Goal: Information Seeking & Learning: Stay updated

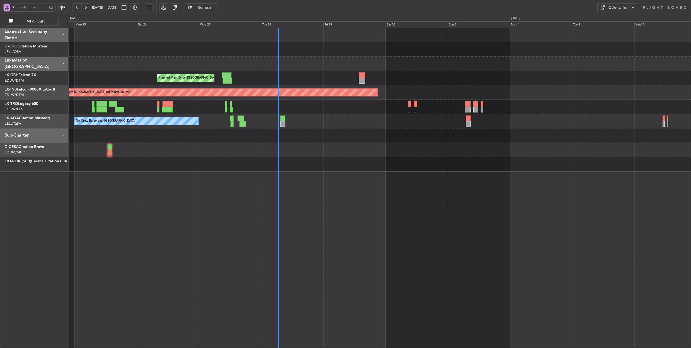
click at [294, 106] on div "Planned Maint [GEOGRAPHIC_DATA] ([GEOGRAPHIC_DATA])" at bounding box center [380, 107] width 622 height 14
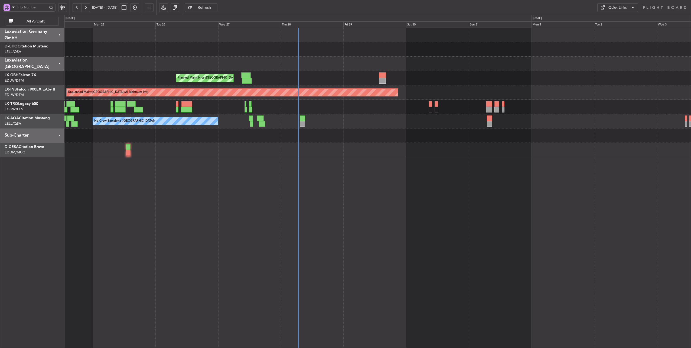
click at [272, 104] on div "Planned Maint [GEOGRAPHIC_DATA] ([GEOGRAPHIC_DATA])" at bounding box center [377, 107] width 626 height 14
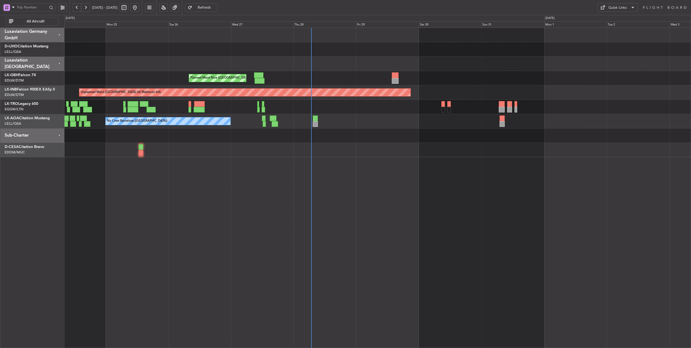
click at [334, 106] on div "Planned Maint [GEOGRAPHIC_DATA] ([GEOGRAPHIC_DATA])" at bounding box center [377, 107] width 626 height 14
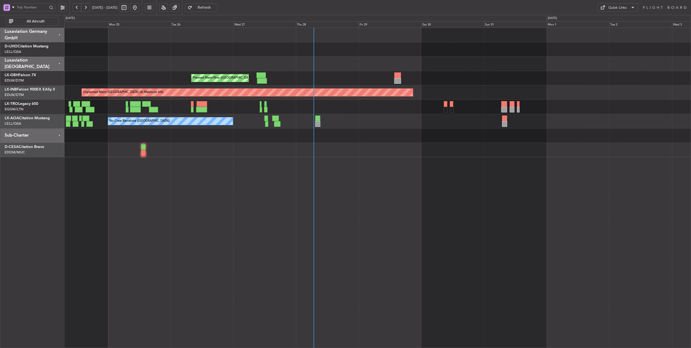
click at [328, 104] on div "Planned Maint [GEOGRAPHIC_DATA] ([GEOGRAPHIC_DATA])" at bounding box center [377, 107] width 626 height 14
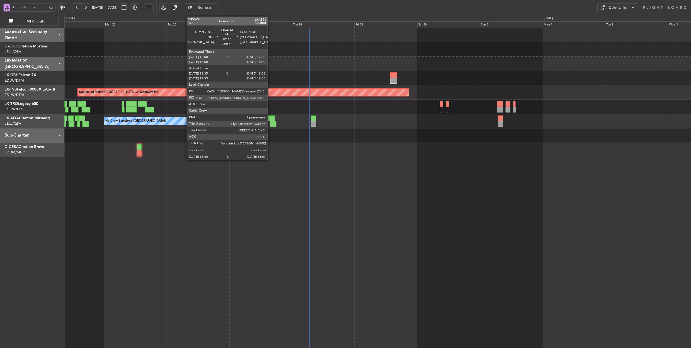
click at [270, 119] on div at bounding box center [271, 118] width 7 height 6
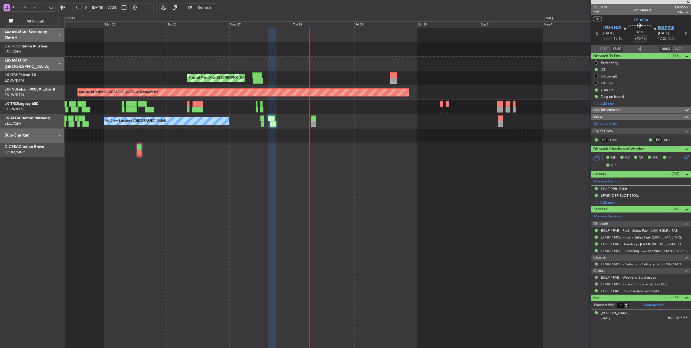
click at [662, 27] on span "EGLF FAB" at bounding box center [666, 27] width 16 height 5
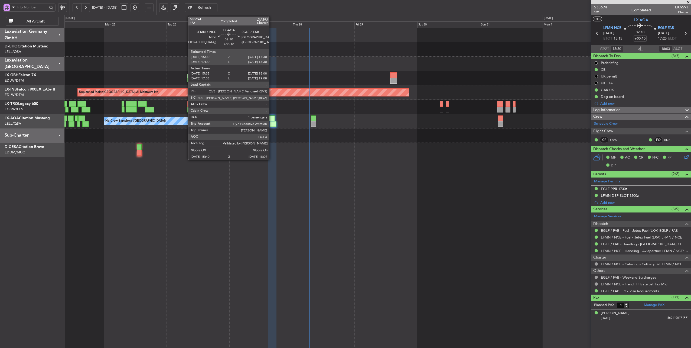
click at [272, 117] on div at bounding box center [271, 118] width 7 height 6
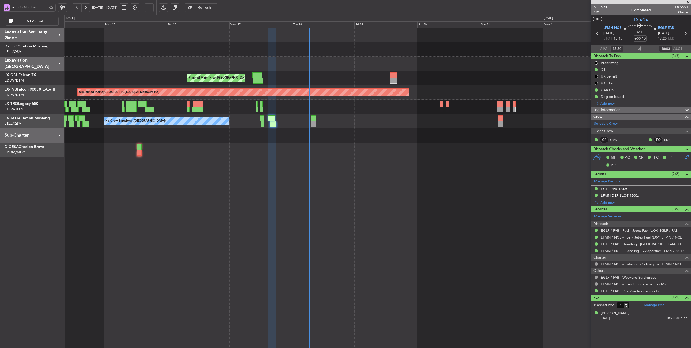
click at [599, 5] on span "535694" at bounding box center [600, 7] width 13 height 6
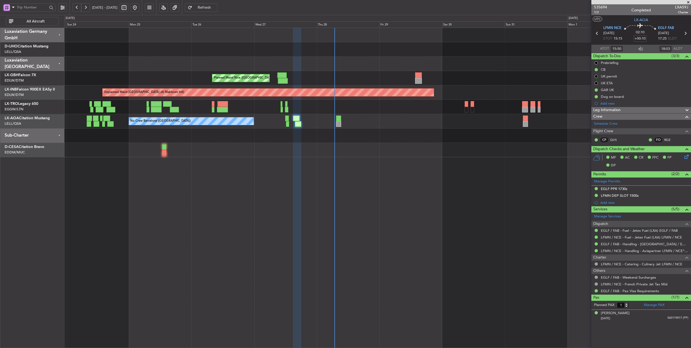
click at [349, 110] on div "Planned Maint [GEOGRAPHIC_DATA] ([GEOGRAPHIC_DATA])" at bounding box center [377, 107] width 626 height 14
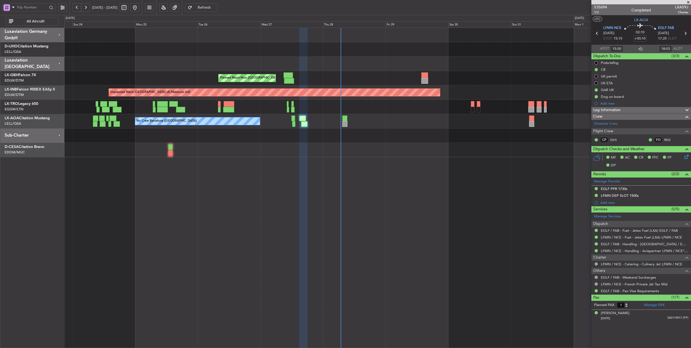
click at [324, 104] on div "Planned Maint [GEOGRAPHIC_DATA] ([GEOGRAPHIC_DATA])" at bounding box center [377, 107] width 626 height 14
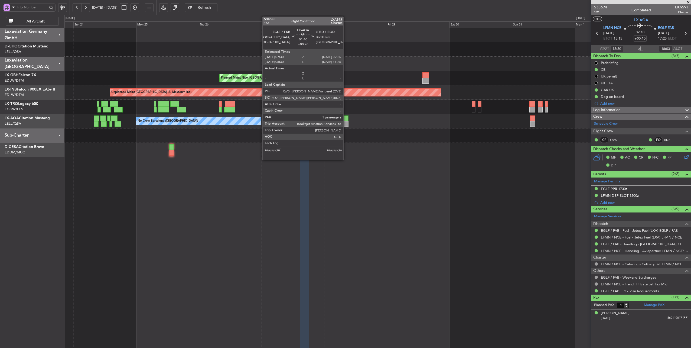
click at [346, 120] on div at bounding box center [345, 118] width 5 height 6
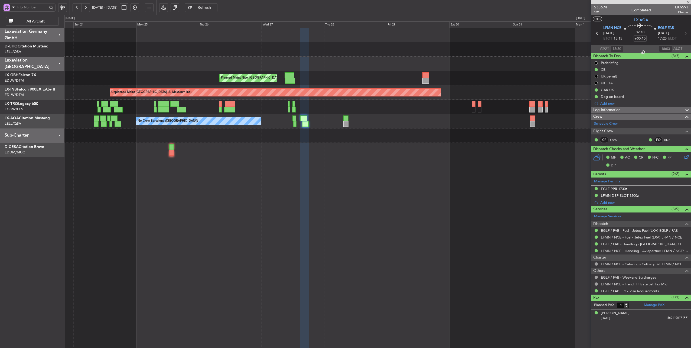
type input "+00:20"
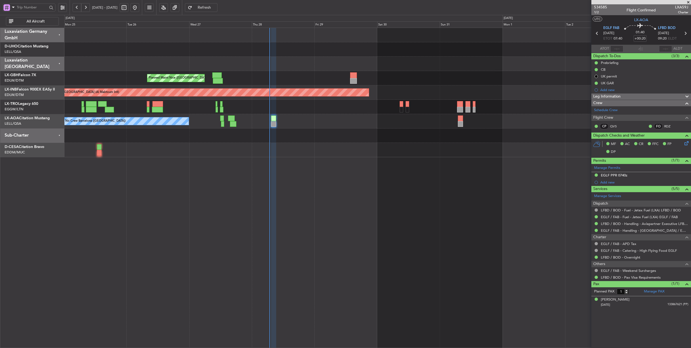
click at [381, 121] on div "No Crew Barcelona ([GEOGRAPHIC_DATA]) No Crew Sabadell" at bounding box center [377, 121] width 626 height 14
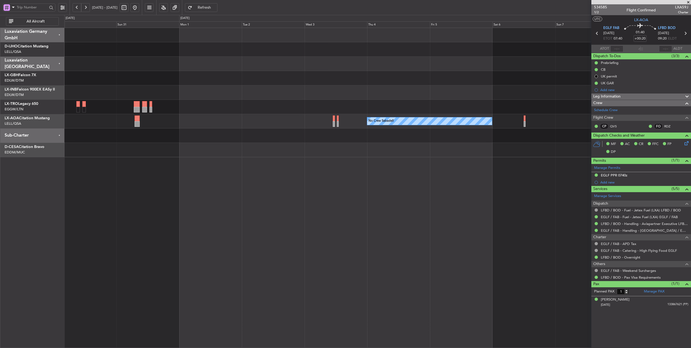
click at [137, 88] on div "Unplanned Maint [GEOGRAPHIC_DATA] (Al Maktoum Intl)" at bounding box center [377, 92] width 626 height 14
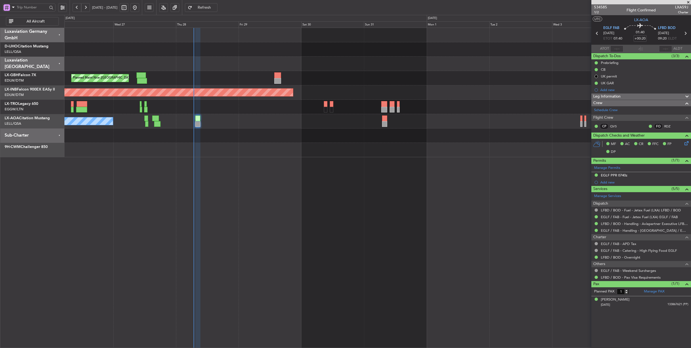
click at [456, 109] on div "Planned Maint Nice ([GEOGRAPHIC_DATA]) Unplanned Maint [GEOGRAPHIC_DATA] (Al Ma…" at bounding box center [377, 92] width 626 height 129
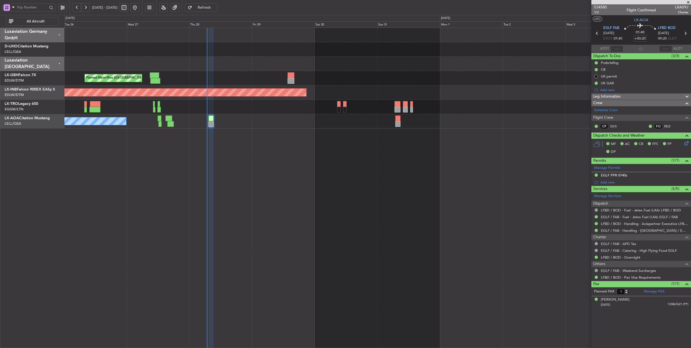
click at [368, 92] on div "Unplanned Maint [GEOGRAPHIC_DATA] (Al Maktoum Intl)" at bounding box center [377, 92] width 626 height 14
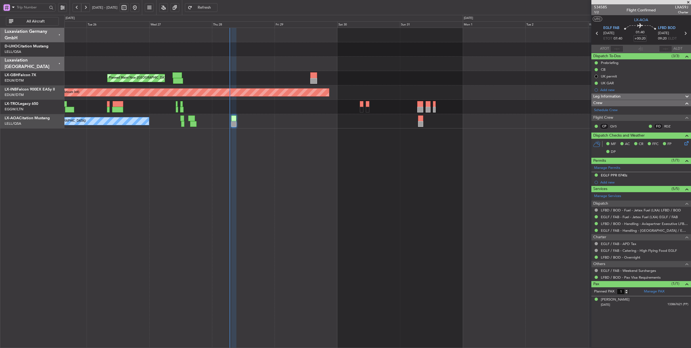
click at [296, 80] on div "Planned Maint Nice ([GEOGRAPHIC_DATA])" at bounding box center [377, 78] width 626 height 14
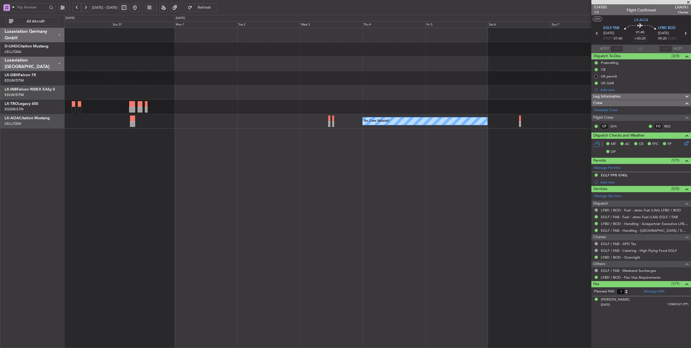
click at [154, 136] on div "Unplanned Maint [GEOGRAPHIC_DATA] (Al Maktoum Intl) Planned [GEOGRAPHIC_DATA] N…" at bounding box center [377, 188] width 627 height 320
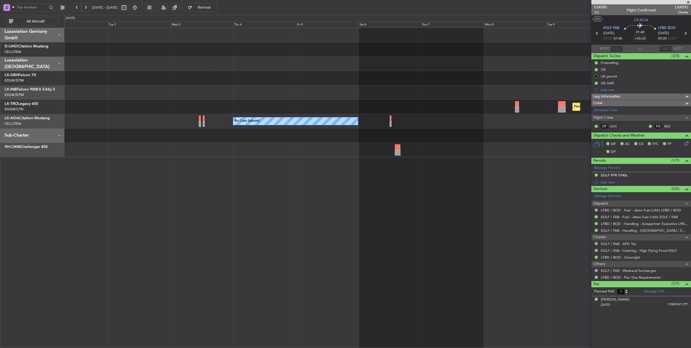
click at [387, 103] on div "Planned Maint Dusseldorf" at bounding box center [377, 107] width 626 height 14
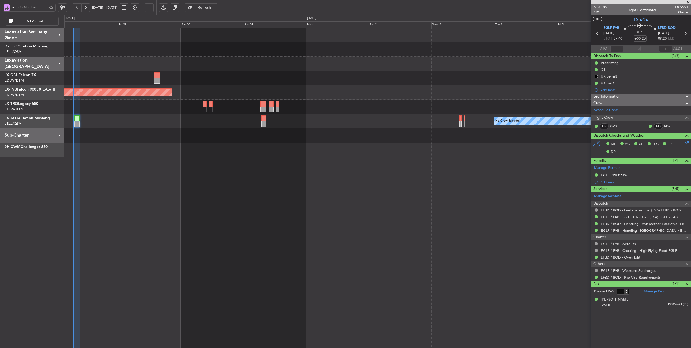
click at [516, 93] on div "Planned Maint Nice ([GEOGRAPHIC_DATA]) Unplanned Maint [GEOGRAPHIC_DATA] (Al Ma…" at bounding box center [377, 92] width 626 height 129
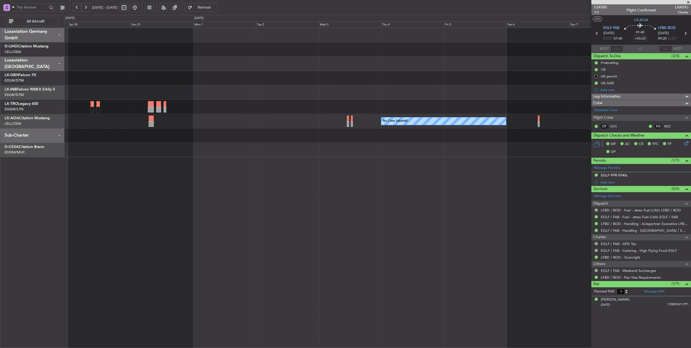
click at [178, 139] on div "Unplanned Maint [GEOGRAPHIC_DATA] (Al Maktoum Intl) Planned [GEOGRAPHIC_DATA] N…" at bounding box center [377, 92] width 626 height 129
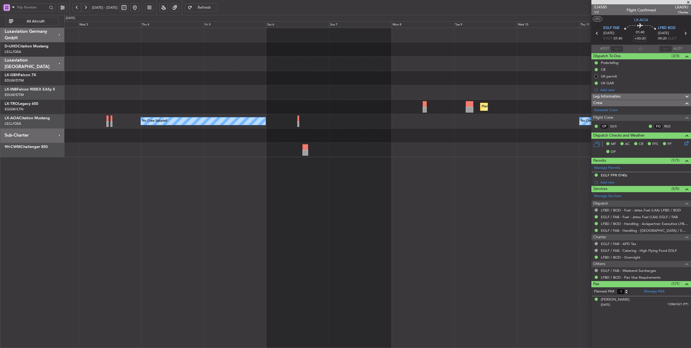
click at [152, 99] on div "Planned Maint Dusseldorf No Crew Sabadell No Crew Sabadell" at bounding box center [377, 92] width 626 height 129
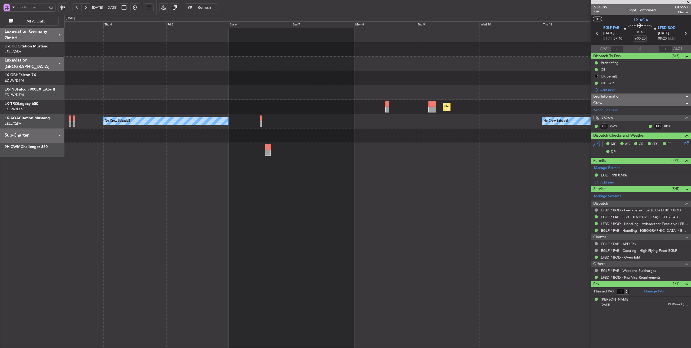
click at [551, 123] on div "No Crew Sabadell No Crew Sabadell" at bounding box center [377, 121] width 626 height 14
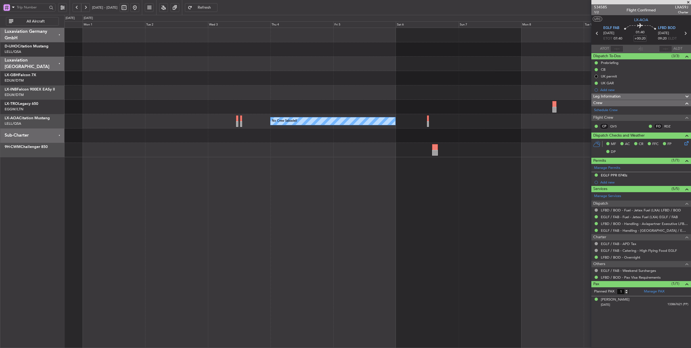
click at [251, 107] on div "Planned Maint Dusseldorf" at bounding box center [377, 107] width 626 height 14
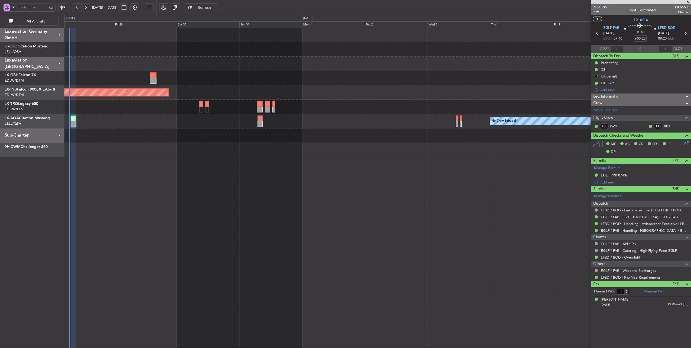
click at [411, 124] on div "Planned Maint Nice ([GEOGRAPHIC_DATA]) Unplanned Maint [GEOGRAPHIC_DATA] (Al Ma…" at bounding box center [377, 92] width 626 height 129
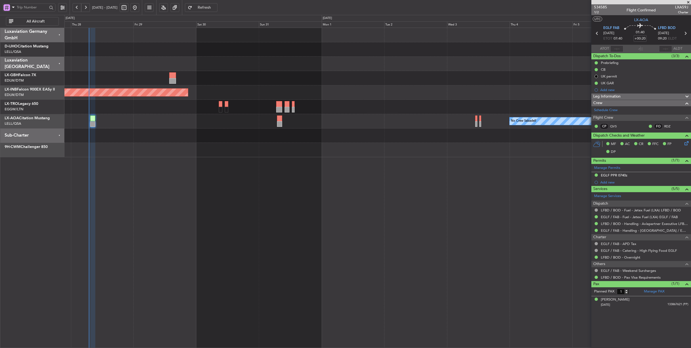
click at [271, 91] on div "Unplanned Maint [GEOGRAPHIC_DATA] (Al Maktoum Intl)" at bounding box center [377, 92] width 626 height 14
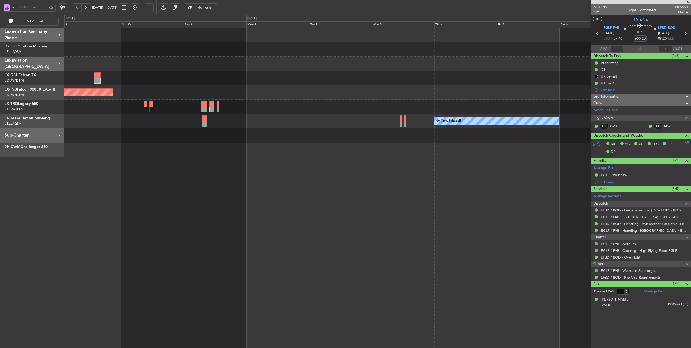
click at [356, 116] on div "No Crew Sabadell No Crew Barcelona ([GEOGRAPHIC_DATA])" at bounding box center [377, 121] width 626 height 14
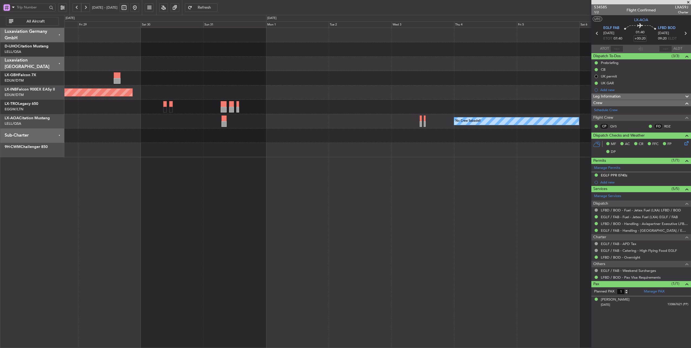
click at [312, 110] on div "Planned Maint Dusseldorf" at bounding box center [377, 107] width 626 height 14
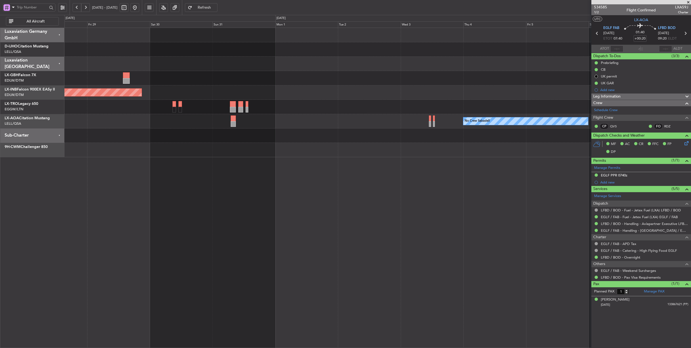
click at [360, 136] on div at bounding box center [377, 135] width 626 height 14
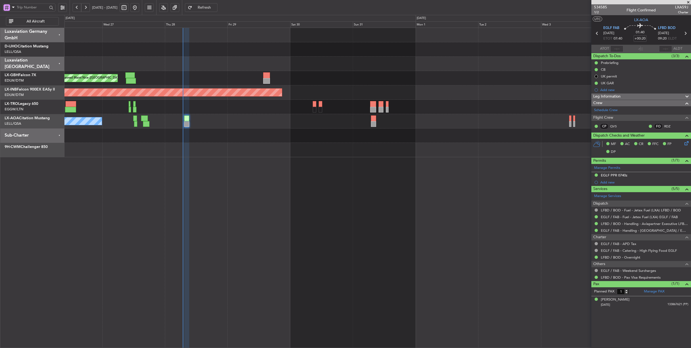
click at [328, 140] on div at bounding box center [377, 135] width 626 height 14
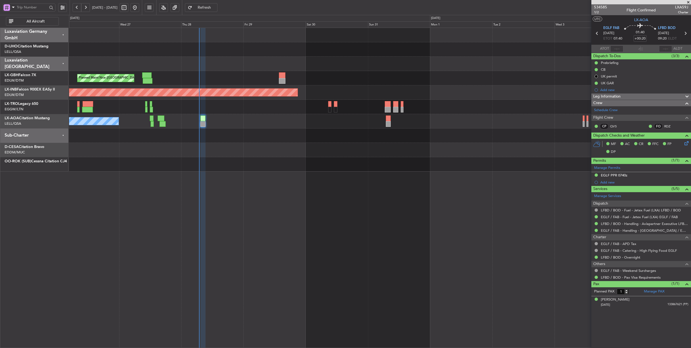
click at [266, 170] on div "Planned Maint Nice ([GEOGRAPHIC_DATA]) Unplanned Maint [GEOGRAPHIC_DATA] (Al Ma…" at bounding box center [380, 188] width 622 height 320
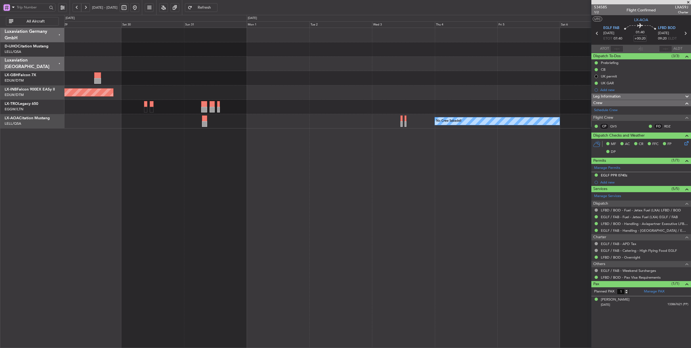
click at [259, 180] on div "Planned Maint Nice ([GEOGRAPHIC_DATA]) Unplanned Maint [GEOGRAPHIC_DATA] (Al Ma…" at bounding box center [377, 188] width 627 height 320
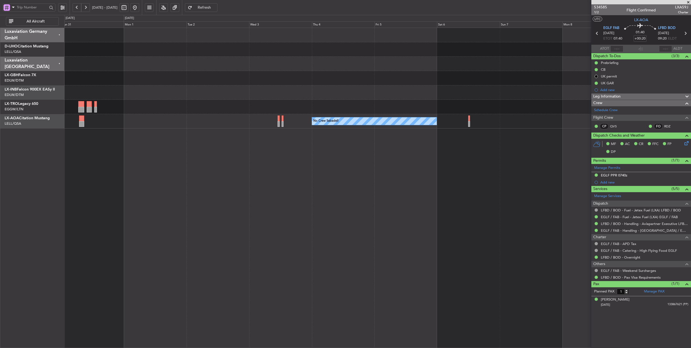
click at [264, 193] on div "Unplanned Maint [GEOGRAPHIC_DATA] (Al Maktoum Intl) Planned [GEOGRAPHIC_DATA] N…" at bounding box center [377, 188] width 627 height 320
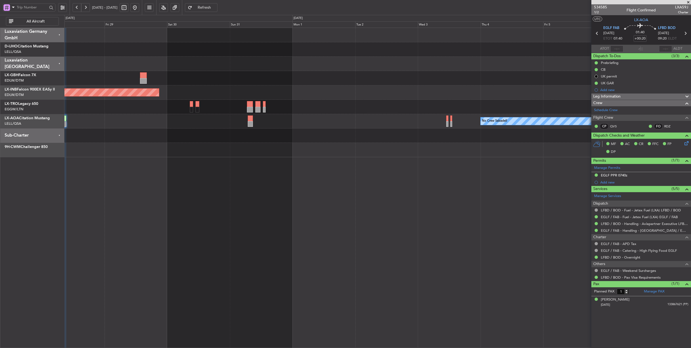
click at [377, 186] on div "Planned Maint Nice ([GEOGRAPHIC_DATA]) Unplanned Maint [GEOGRAPHIC_DATA] (Al Ma…" at bounding box center [377, 188] width 627 height 320
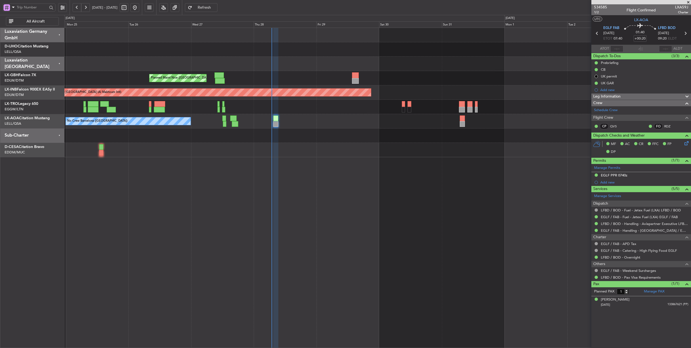
click at [332, 205] on div "Planned Maint Nice ([GEOGRAPHIC_DATA]) Unplanned Maint [GEOGRAPHIC_DATA] (Al Ma…" at bounding box center [377, 188] width 627 height 320
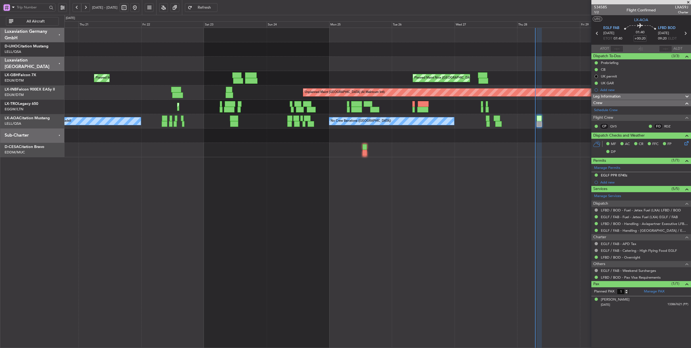
click at [516, 192] on div "Planned Maint Nice ([GEOGRAPHIC_DATA]) [GEOGRAPHIC_DATA] ([GEOGRAPHIC_DATA]) Un…" at bounding box center [377, 188] width 627 height 320
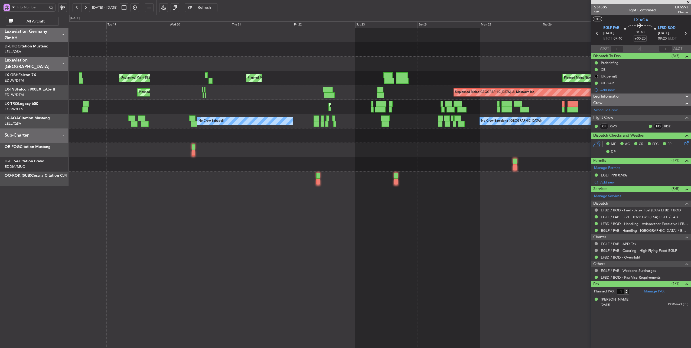
click at [378, 213] on div "Planned Maint Nice ([GEOGRAPHIC_DATA]) Unplanned Maint [GEOGRAPHIC_DATA] ([GEOG…" at bounding box center [380, 188] width 622 height 320
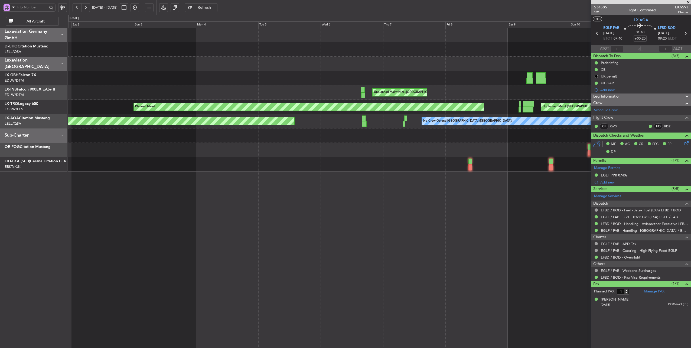
click at [383, 136] on div at bounding box center [379, 135] width 623 height 14
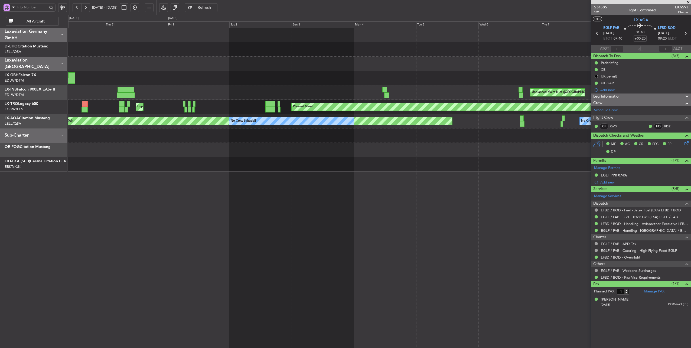
click at [328, 142] on div "Unplanned Maint Nice ([GEOGRAPHIC_DATA]) Planned Maint Unplanned Maint [GEOGRAP…" at bounding box center [379, 99] width 623 height 143
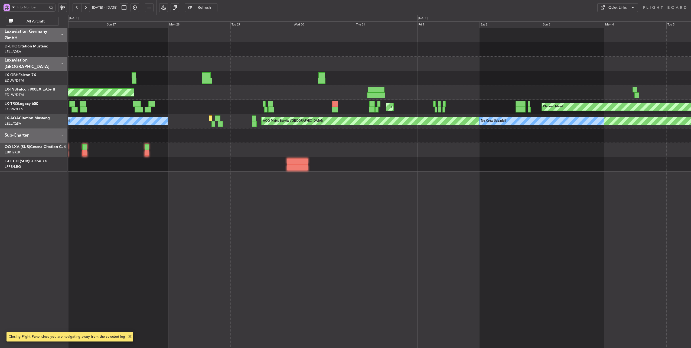
click at [352, 143] on div "Planned Maint [GEOGRAPHIC_DATA] ([GEOGRAPHIC_DATA]) AOG Maint [GEOGRAPHIC_DATA]…" at bounding box center [379, 99] width 623 height 143
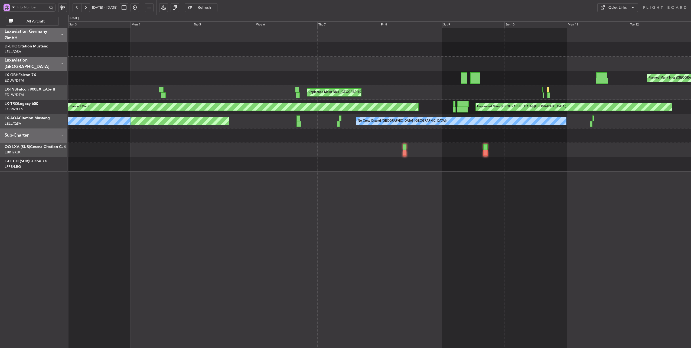
click at [0, 144] on html "[DATE] - [DATE] Refresh Quick Links All Aircraft [GEOGRAPHIC_DATA] ([GEOGRAPHIC…" at bounding box center [345, 174] width 691 height 348
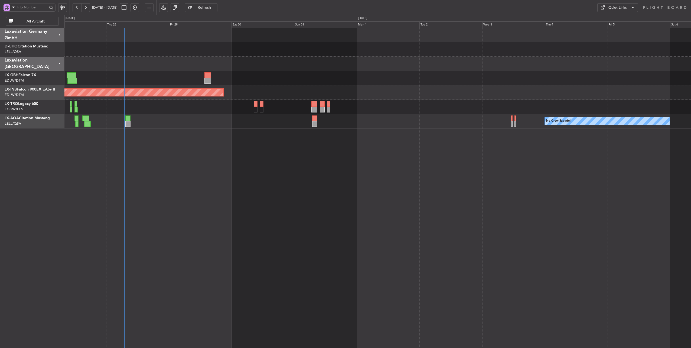
click at [420, 161] on div "Planned Maint Nice ([GEOGRAPHIC_DATA]) Unplanned Maint [GEOGRAPHIC_DATA] (Al Ma…" at bounding box center [377, 188] width 627 height 320
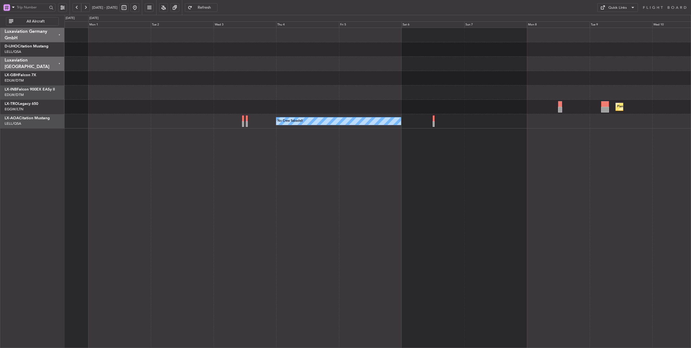
click at [236, 153] on div "Unplanned Maint [GEOGRAPHIC_DATA] (Al Maktoum Intl) Planned [GEOGRAPHIC_DATA] N…" at bounding box center [377, 188] width 627 height 320
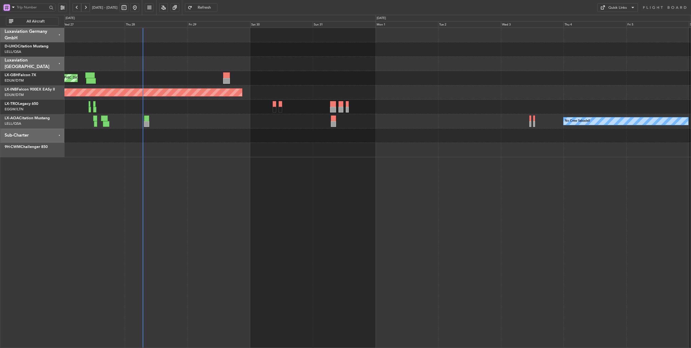
click at [476, 171] on div "Planned Maint Nice ([GEOGRAPHIC_DATA]) Unplanned Maint [GEOGRAPHIC_DATA] (Al Ma…" at bounding box center [377, 188] width 627 height 320
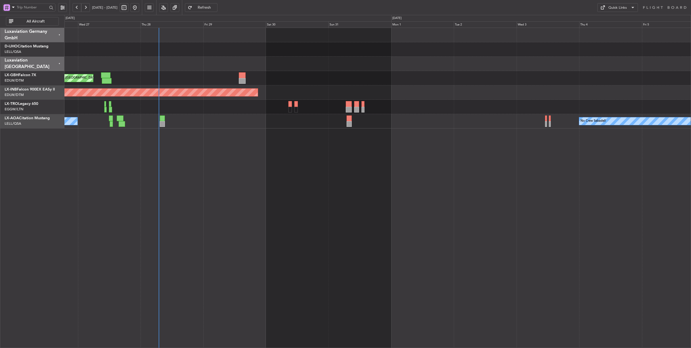
click at [342, 148] on div "Planned Maint Nice ([GEOGRAPHIC_DATA]) Unplanned Maint [GEOGRAPHIC_DATA] (Al Ma…" at bounding box center [377, 188] width 627 height 320
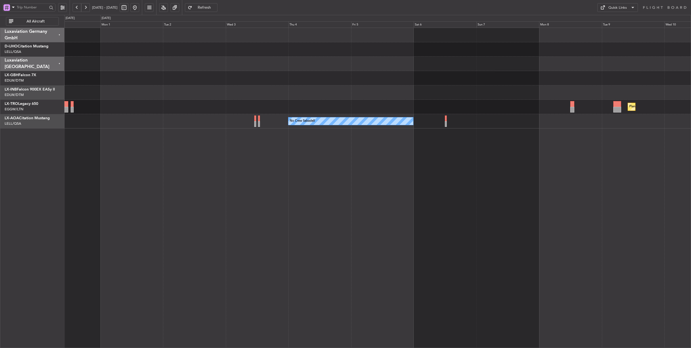
click at [271, 160] on div "Unplanned Maint [GEOGRAPHIC_DATA] (Al Maktoum Intl) Planned [GEOGRAPHIC_DATA] N…" at bounding box center [377, 188] width 627 height 320
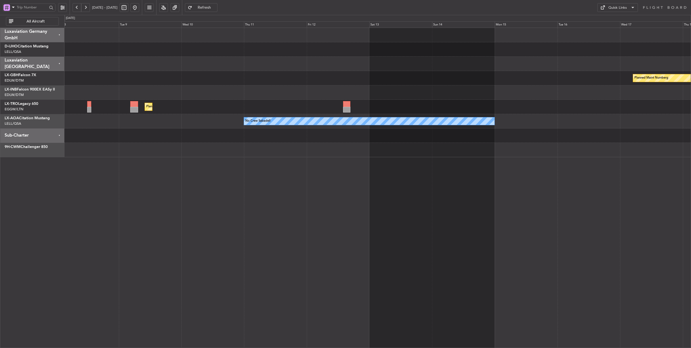
click at [293, 185] on div "Planned Maint Nurnberg Planned [GEOGRAPHIC_DATA] No Crew Sabadell No Crew Sabad…" at bounding box center [377, 188] width 627 height 320
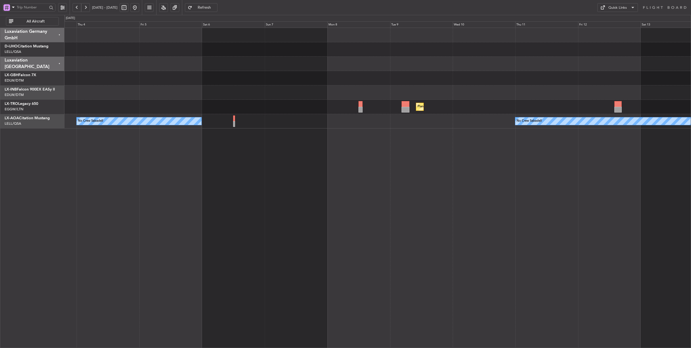
click at [569, 187] on div "Planned Maint Dusseldorf No Crew Sabadell No Crew Sabadell" at bounding box center [377, 188] width 627 height 320
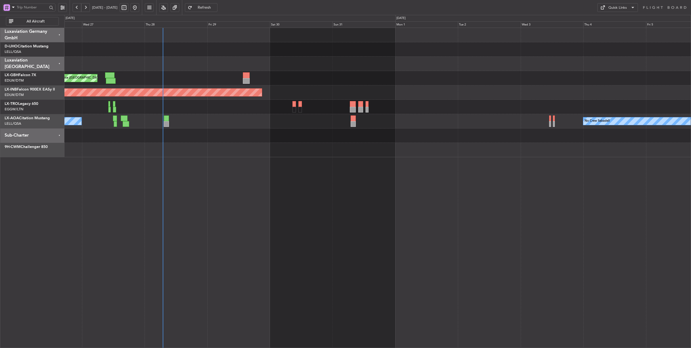
click at [448, 177] on div "Planned Maint Nice ([GEOGRAPHIC_DATA]) Unplanned Maint [GEOGRAPHIC_DATA] (Al Ma…" at bounding box center [377, 188] width 627 height 320
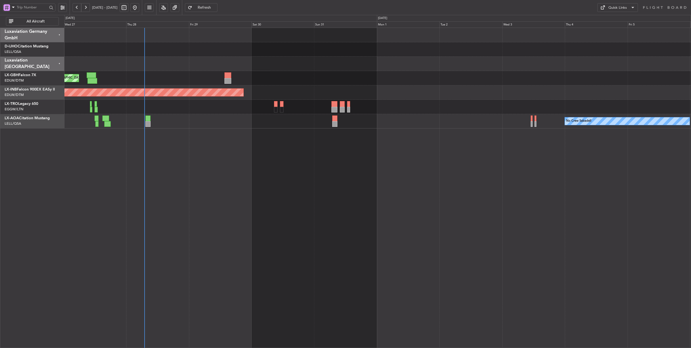
click at [228, 170] on div "Planned Maint Nice ([GEOGRAPHIC_DATA]) Unplanned Maint [GEOGRAPHIC_DATA] (Al Ma…" at bounding box center [377, 188] width 627 height 320
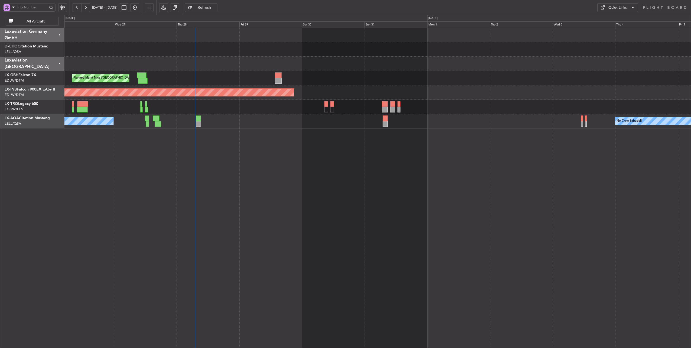
click at [278, 118] on div "No Crew Sabadell No Crew Barcelona ([GEOGRAPHIC_DATA])" at bounding box center [377, 121] width 626 height 14
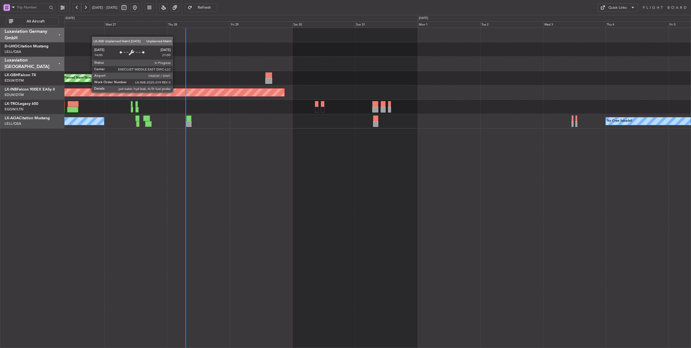
click at [234, 63] on div at bounding box center [377, 64] width 626 height 14
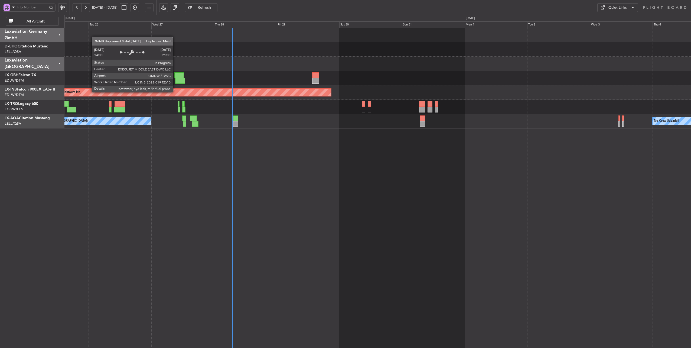
click at [135, 53] on div at bounding box center [377, 49] width 626 height 14
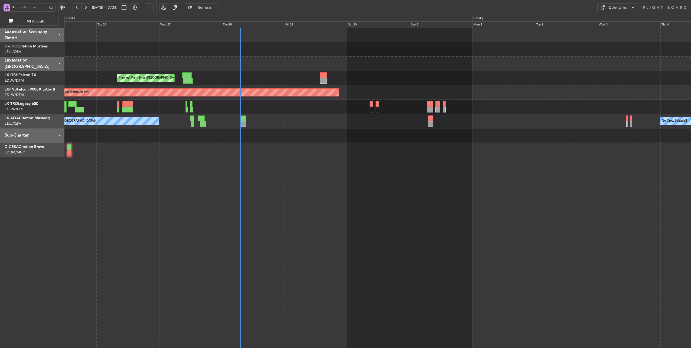
click at [298, 62] on div at bounding box center [377, 64] width 626 height 14
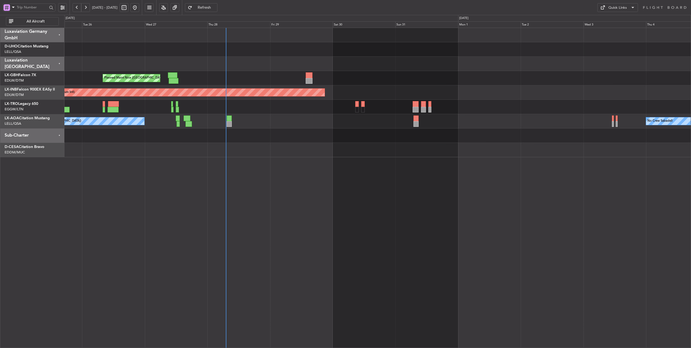
click at [194, 64] on div at bounding box center [377, 64] width 626 height 14
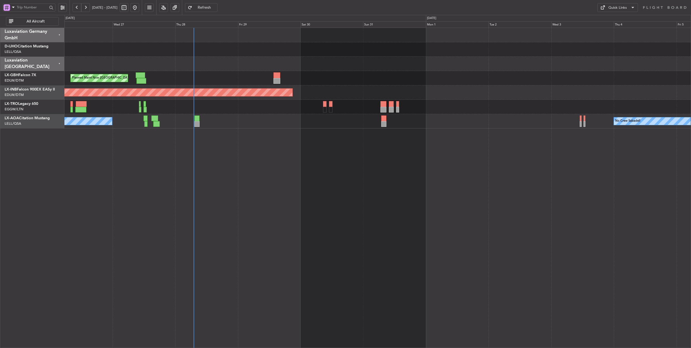
click at [264, 64] on div at bounding box center [377, 64] width 626 height 14
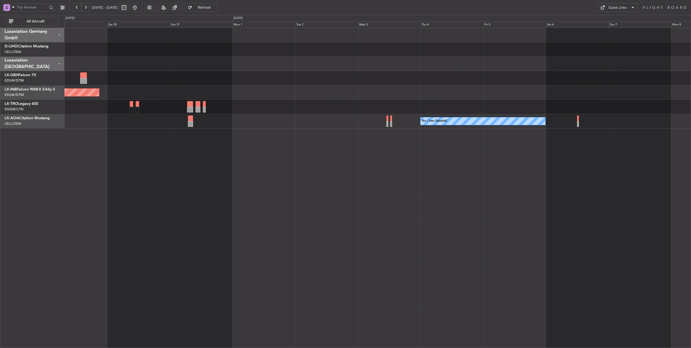
click at [266, 125] on div "No Crew Sabadell No Crew Barcelona ([GEOGRAPHIC_DATA])" at bounding box center [377, 121] width 626 height 14
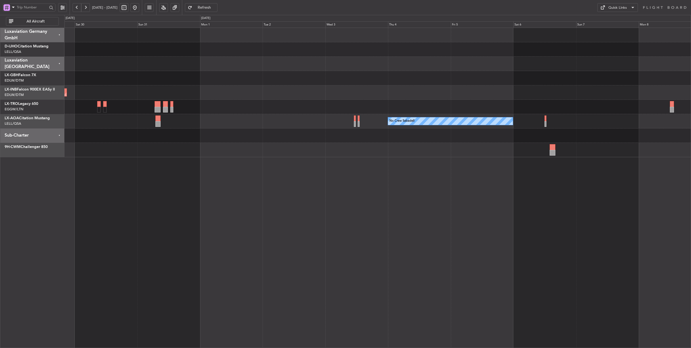
click at [305, 125] on div "No Crew Sabadell No Crew Sabadell" at bounding box center [377, 121] width 626 height 14
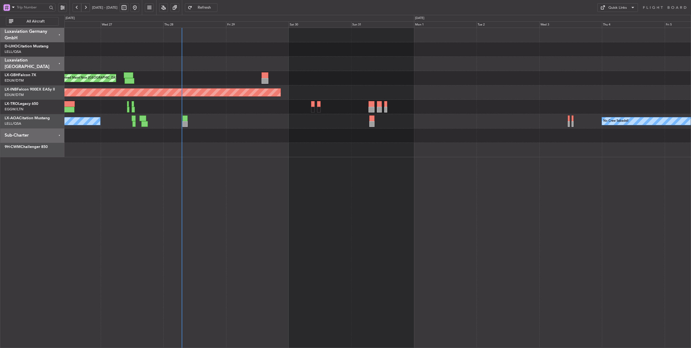
click at [396, 81] on div "Planned Maint Nice ([GEOGRAPHIC_DATA]) Unplanned Maint [GEOGRAPHIC_DATA] (Al Ma…" at bounding box center [377, 92] width 626 height 129
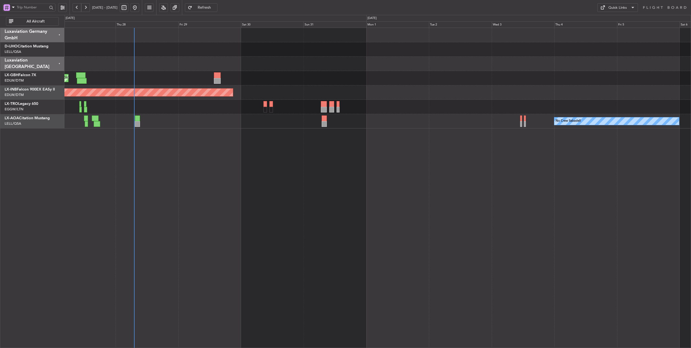
click at [251, 121] on div "No Crew Sabadell No Crew Barcelona ([GEOGRAPHIC_DATA])" at bounding box center [377, 121] width 626 height 14
click at [241, 90] on div "Planned Maint Nice ([GEOGRAPHIC_DATA]) Unplanned Maint [GEOGRAPHIC_DATA] (Al Ma…" at bounding box center [377, 78] width 626 height 100
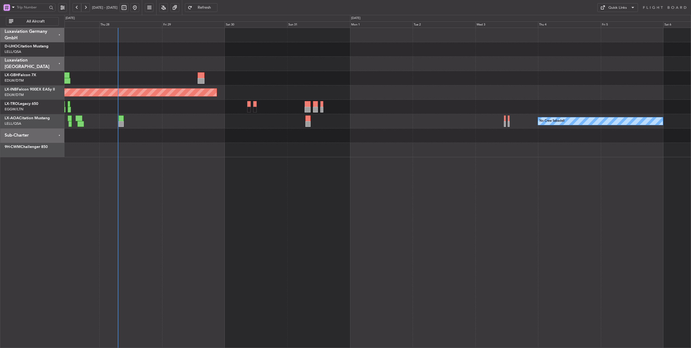
click at [292, 87] on div "Unplanned Maint [GEOGRAPHIC_DATA] (Al Maktoum Intl)" at bounding box center [377, 92] width 626 height 14
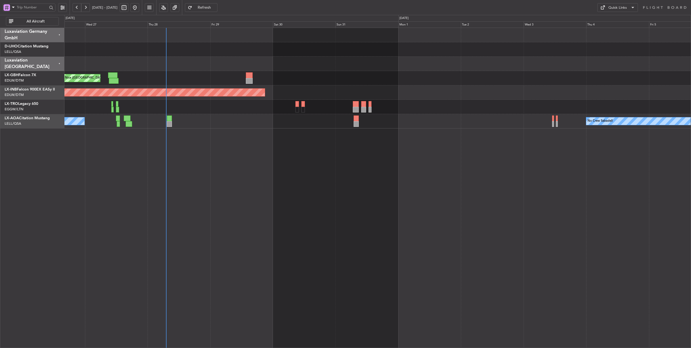
click at [201, 78] on div "Planned Maint Nice ([GEOGRAPHIC_DATA])" at bounding box center [377, 78] width 626 height 14
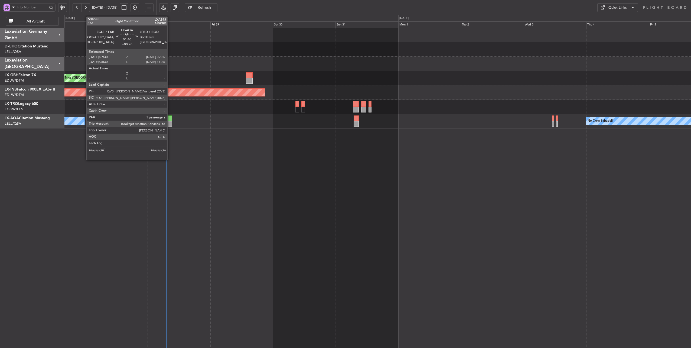
click at [170, 120] on div at bounding box center [169, 118] width 5 height 6
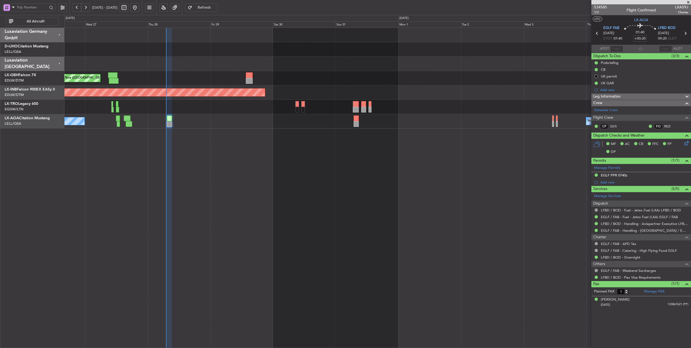
click at [688, 2] on span at bounding box center [687, 2] width 5 height 5
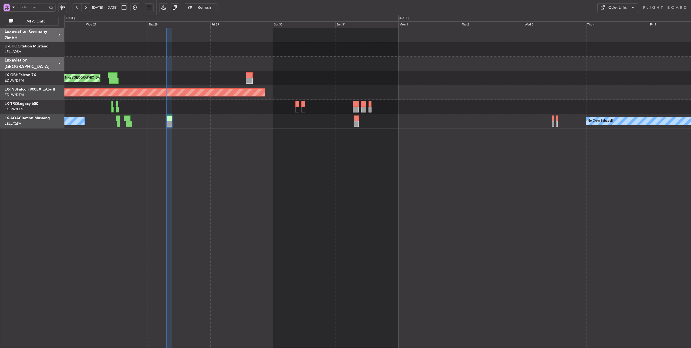
type input "0"
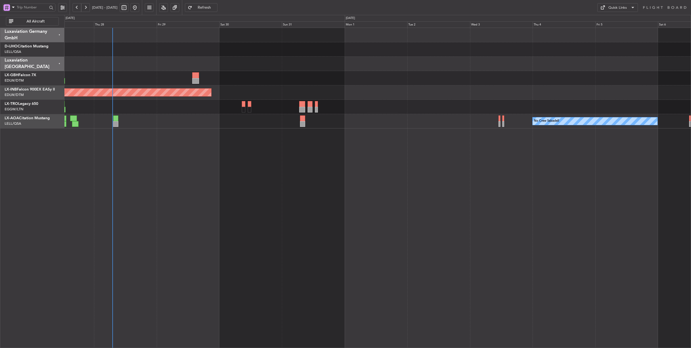
click at [293, 174] on div "Planned Maint Nice ([GEOGRAPHIC_DATA]) Unplanned Maint [GEOGRAPHIC_DATA] (Al Ma…" at bounding box center [377, 188] width 627 height 320
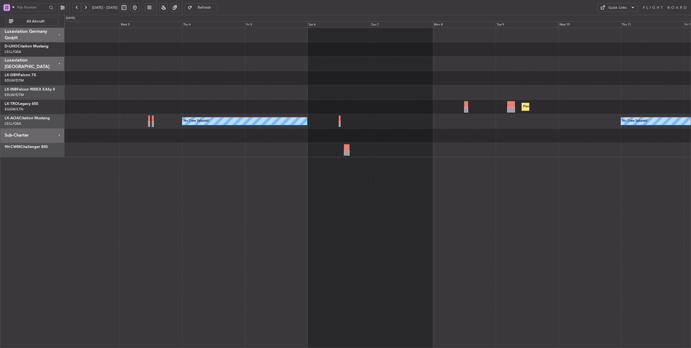
click at [255, 103] on div "Planned Maint Dusseldorf No Crew Sabadell No Crew Sabadell" at bounding box center [377, 92] width 626 height 129
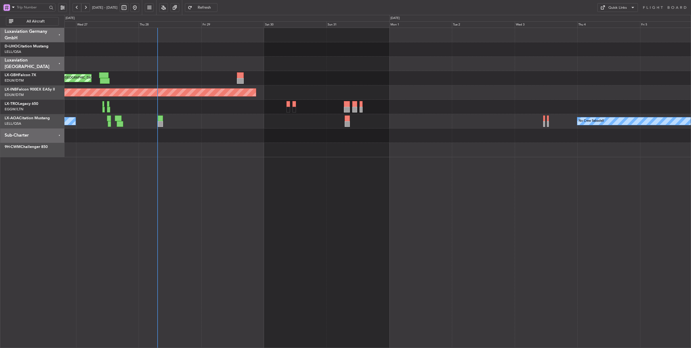
click at [531, 157] on div "Planned Maint Nice ([GEOGRAPHIC_DATA]) Unplanned Maint [GEOGRAPHIC_DATA] (Al Ma…" at bounding box center [377, 188] width 627 height 320
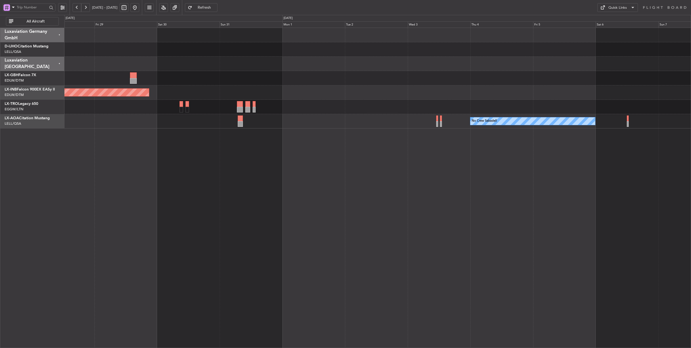
click at [70, 155] on div "Planned Maint Nice ([GEOGRAPHIC_DATA]) Unplanned Maint [GEOGRAPHIC_DATA] (Al Ma…" at bounding box center [377, 188] width 627 height 320
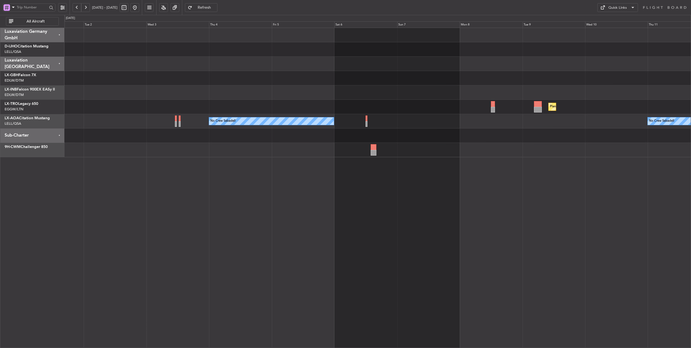
click at [159, 176] on div "Planned Maint Dusseldorf No Crew Sabadell No Crew Sabadell" at bounding box center [377, 188] width 627 height 320
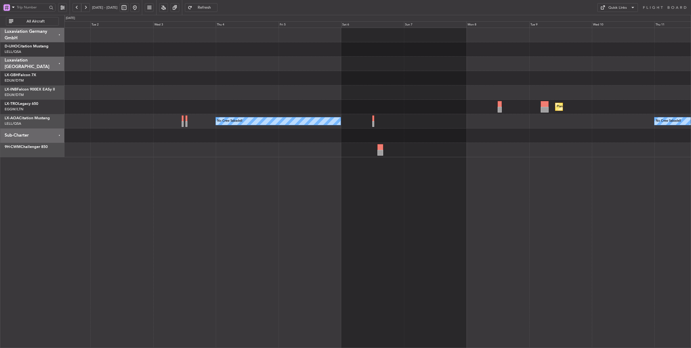
click at [204, 121] on div "No Crew Sabadell No Crew Sabadell" at bounding box center [377, 121] width 626 height 14
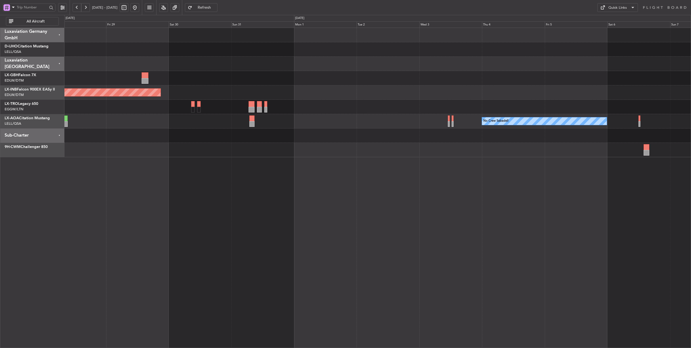
click at [416, 131] on div "Planned Maint Nice ([GEOGRAPHIC_DATA]) Unplanned Maint [GEOGRAPHIC_DATA] (Al Ma…" at bounding box center [377, 92] width 626 height 129
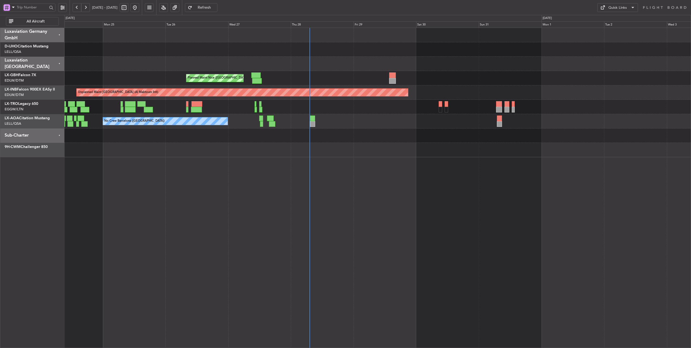
click at [434, 139] on div at bounding box center [377, 135] width 626 height 14
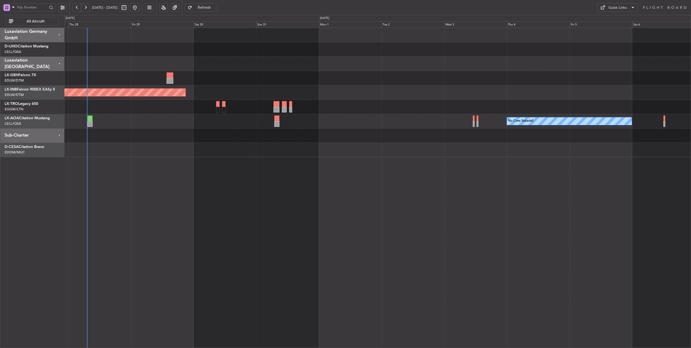
click at [341, 145] on div "Planned Maint Nice ([GEOGRAPHIC_DATA]) Unplanned Maint [GEOGRAPHIC_DATA] (Al Ma…" at bounding box center [377, 92] width 626 height 129
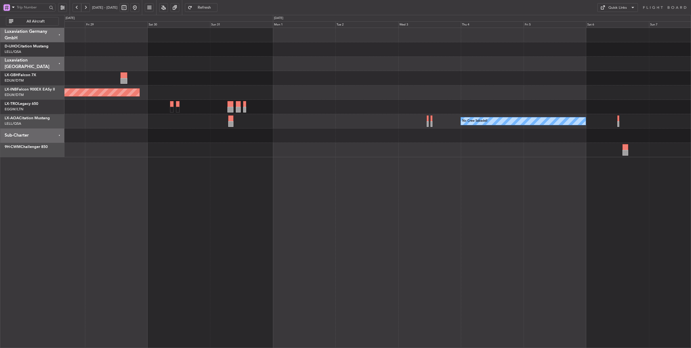
click at [555, 114] on div "Planned Maint Nice ([GEOGRAPHIC_DATA]) Unplanned Maint [GEOGRAPHIC_DATA] (Al Ma…" at bounding box center [377, 92] width 626 height 129
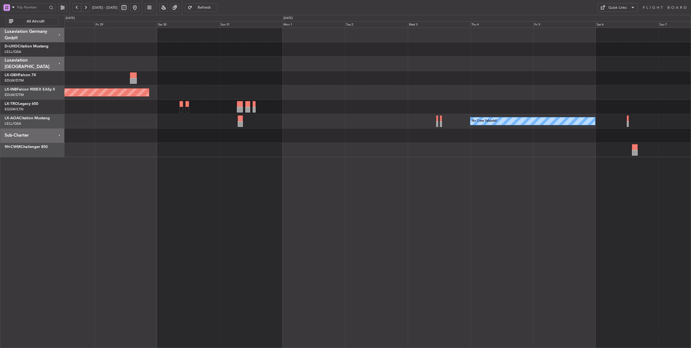
click at [435, 103] on div "Planned Maint Dusseldorf" at bounding box center [377, 107] width 626 height 14
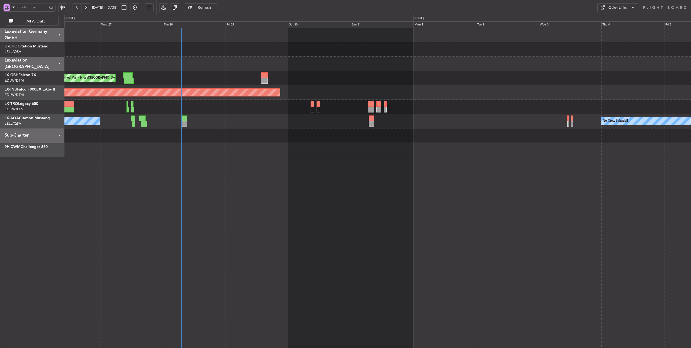
click at [470, 107] on div at bounding box center [377, 107] width 626 height 14
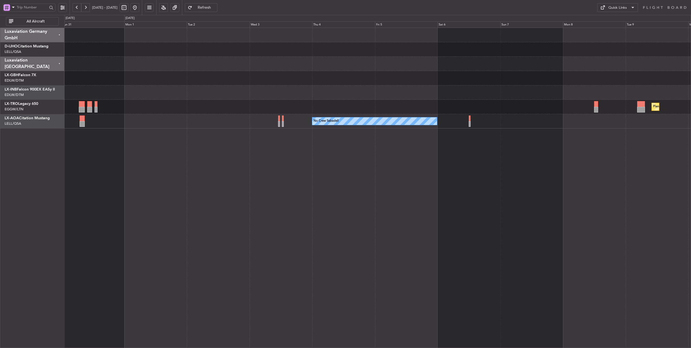
click at [193, 112] on div "Planned Maint Dusseldorf" at bounding box center [377, 107] width 626 height 14
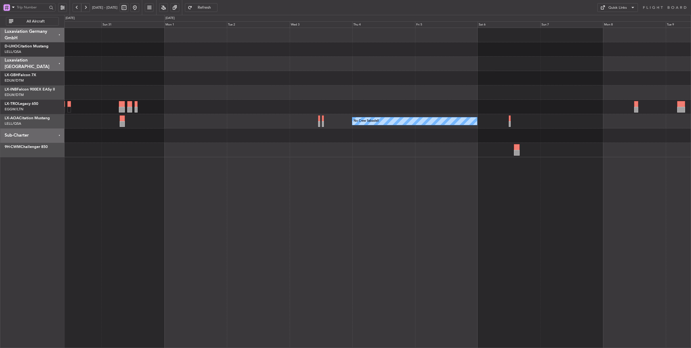
click at [338, 108] on div "Planned Maint Dusseldorf" at bounding box center [377, 107] width 626 height 14
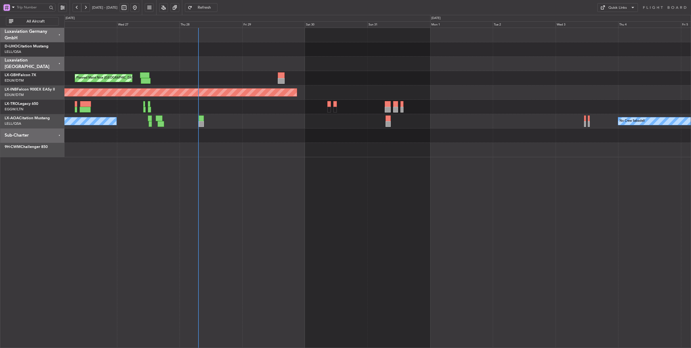
click at [453, 106] on div at bounding box center [377, 107] width 626 height 14
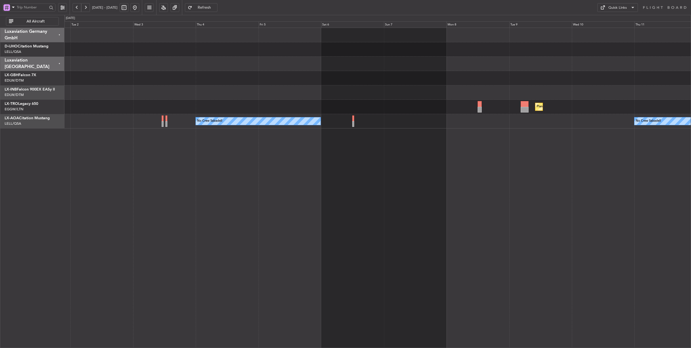
click at [142, 137] on div "Planned Maint Dusseldorf No Crew Sabadell No Crew Sabadell" at bounding box center [377, 188] width 627 height 320
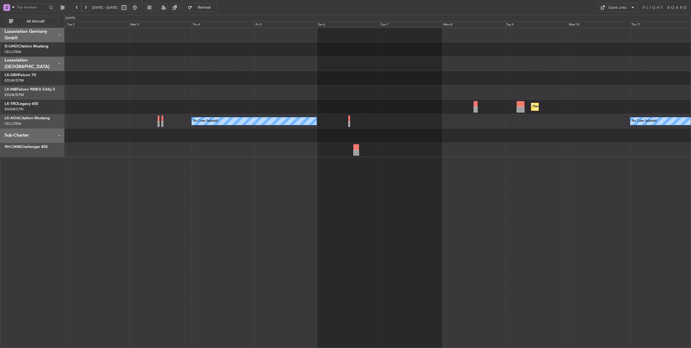
click at [640, 165] on div "Planned Maint Dusseldorf No Crew Sabadell No Crew Sabadell" at bounding box center [377, 188] width 627 height 320
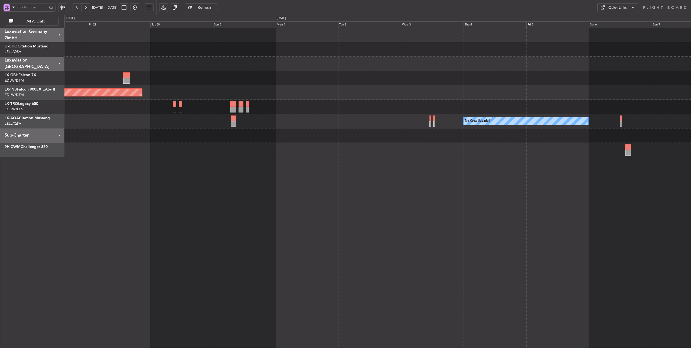
click at [444, 139] on div "Planned Maint Nice ([GEOGRAPHIC_DATA]) Unplanned Maint [GEOGRAPHIC_DATA] (Al Ma…" at bounding box center [377, 92] width 626 height 129
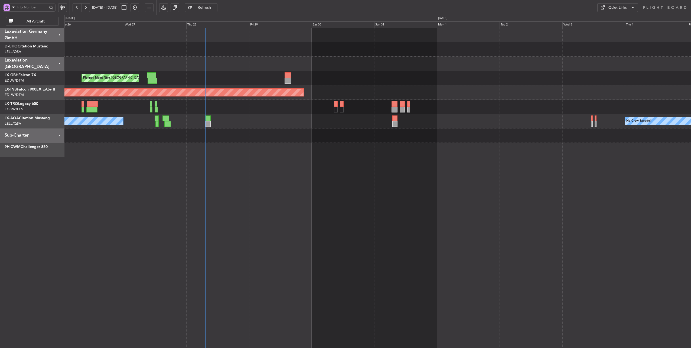
click at [298, 144] on div at bounding box center [377, 150] width 626 height 14
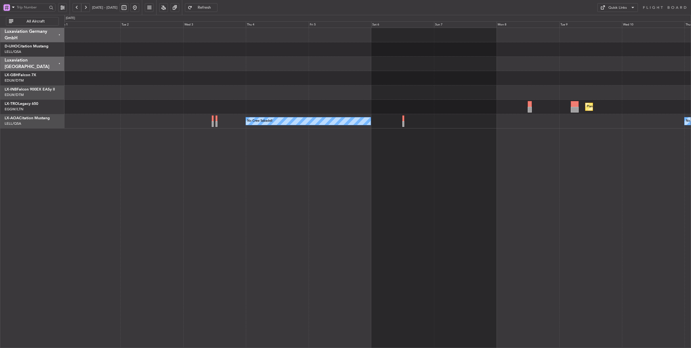
click at [233, 122] on div "Unplanned Maint [GEOGRAPHIC_DATA] (Al Maktoum Intl) Planned [GEOGRAPHIC_DATA] N…" at bounding box center [377, 78] width 626 height 100
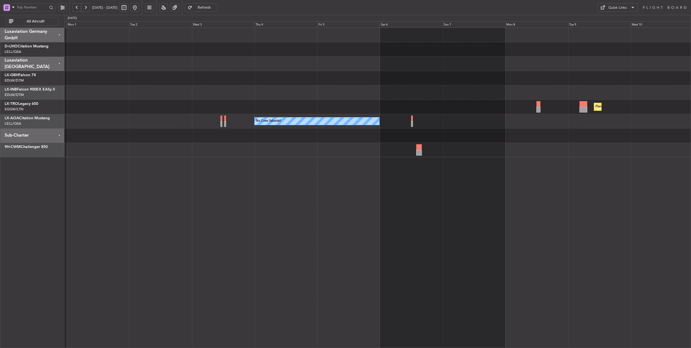
click at [326, 107] on div "Planned Maint Dusseldorf" at bounding box center [377, 107] width 626 height 14
click at [315, 107] on div "Planned Maint Dusseldorf" at bounding box center [377, 107] width 626 height 14
click at [395, 106] on div "Planned Maint Dusseldorf" at bounding box center [377, 107] width 626 height 14
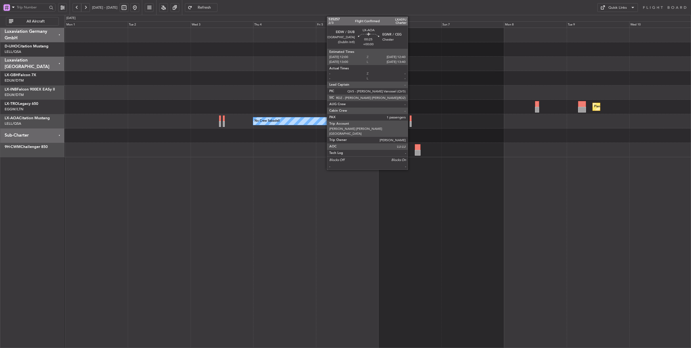
click at [410, 121] on div at bounding box center [411, 124] width 2 height 6
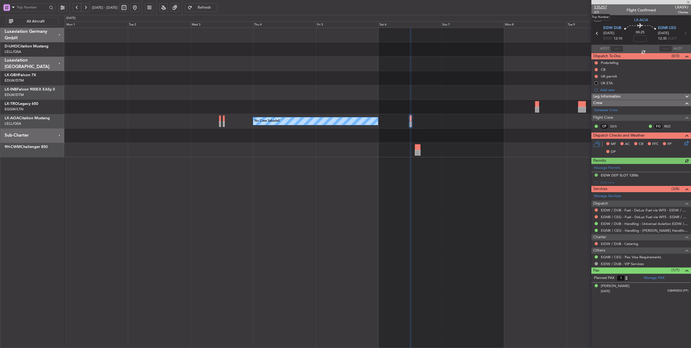
click at [605, 7] on span "535257" at bounding box center [600, 7] width 13 height 6
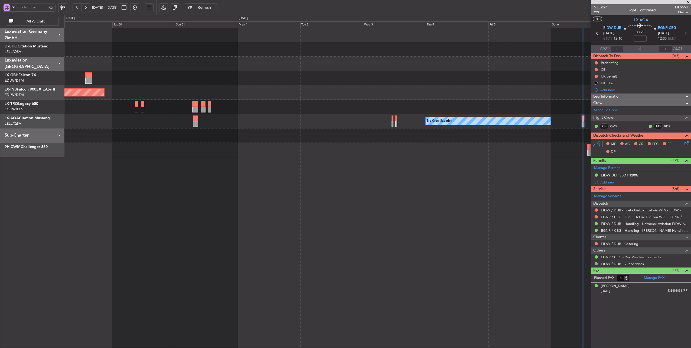
click at [464, 114] on div "Planned Maint Nice ([GEOGRAPHIC_DATA]) Unplanned Maint [GEOGRAPHIC_DATA] (Al Ma…" at bounding box center [377, 92] width 626 height 129
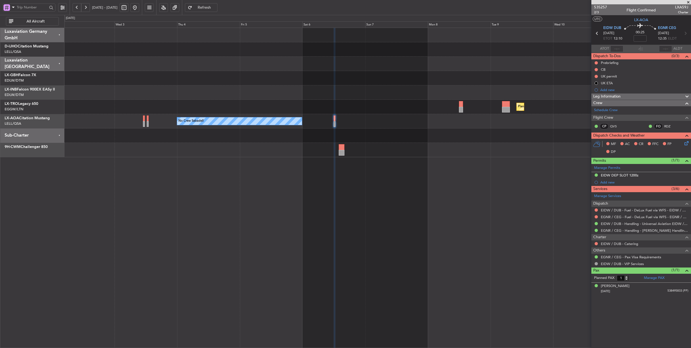
click at [297, 108] on div "Planned Maint Dusseldorf" at bounding box center [377, 107] width 626 height 14
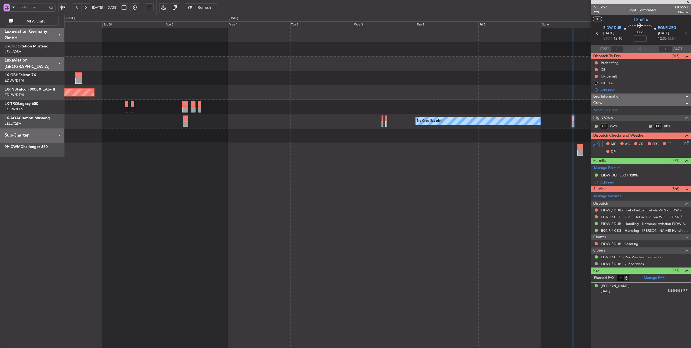
click at [525, 112] on div "Planned Maint Dusseldorf" at bounding box center [377, 107] width 626 height 14
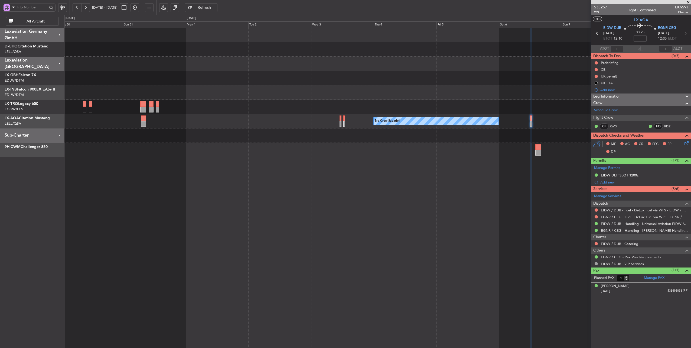
click at [255, 133] on div "Unplanned Maint [GEOGRAPHIC_DATA] (Al Maktoum Intl) Planned [GEOGRAPHIC_DATA] N…" at bounding box center [377, 92] width 626 height 129
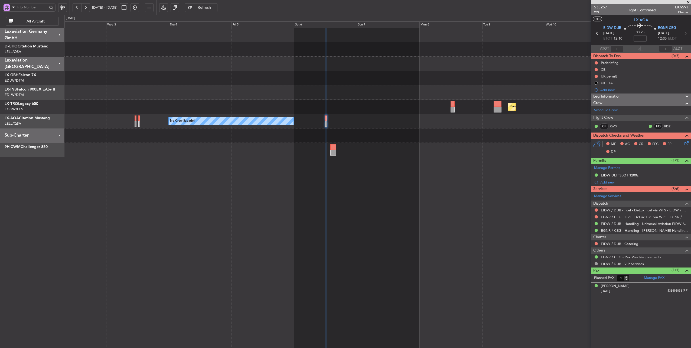
click at [91, 86] on div "Planned Maint Dusseldorf No Crew Sabadell No Crew Sabadell" at bounding box center [377, 92] width 626 height 129
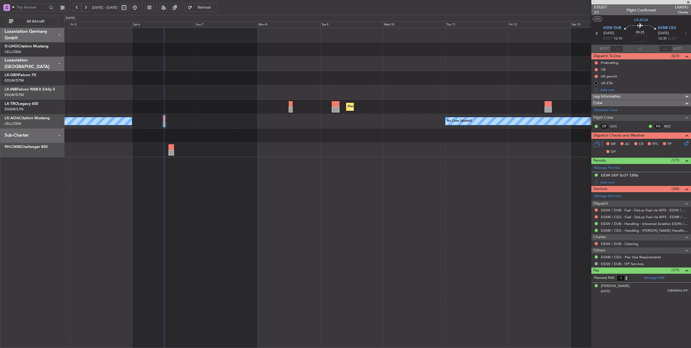
click at [237, 121] on div "No Crew Sabadell No Crew Sabadell" at bounding box center [377, 121] width 626 height 14
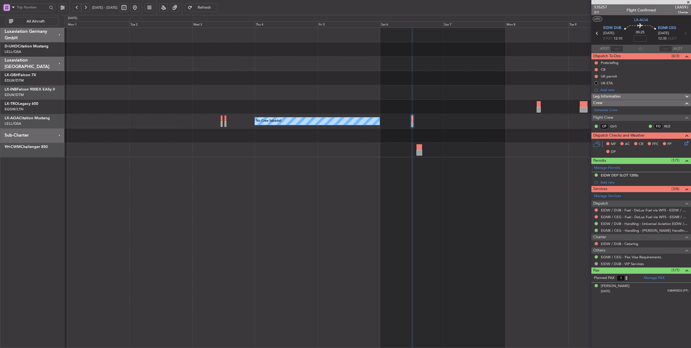
click at [484, 127] on div "No Crew Sabadell No Crew Sabadell" at bounding box center [377, 121] width 626 height 14
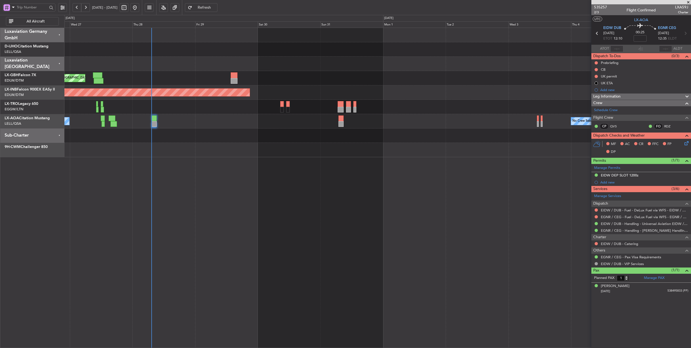
click at [427, 123] on div "No Crew Sabadell No Crew Barcelona ([GEOGRAPHIC_DATA])" at bounding box center [377, 121] width 626 height 14
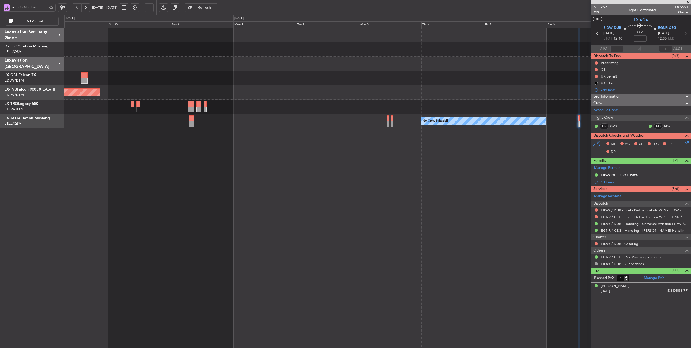
click at [168, 139] on div "Planned Maint Nice ([GEOGRAPHIC_DATA]) Unplanned Maint [GEOGRAPHIC_DATA] (Al Ma…" at bounding box center [377, 188] width 627 height 320
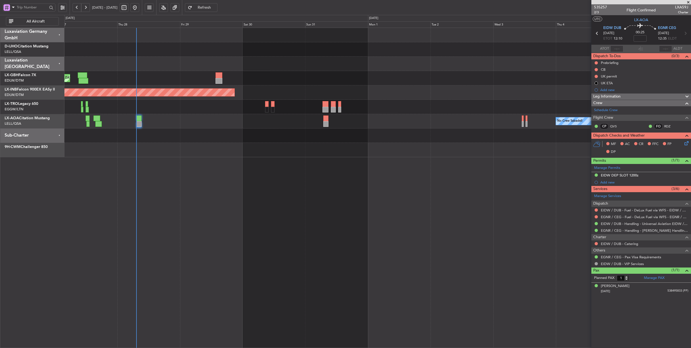
click at [452, 123] on div "No Crew Sabadell No Crew Barcelona ([GEOGRAPHIC_DATA])" at bounding box center [377, 121] width 626 height 14
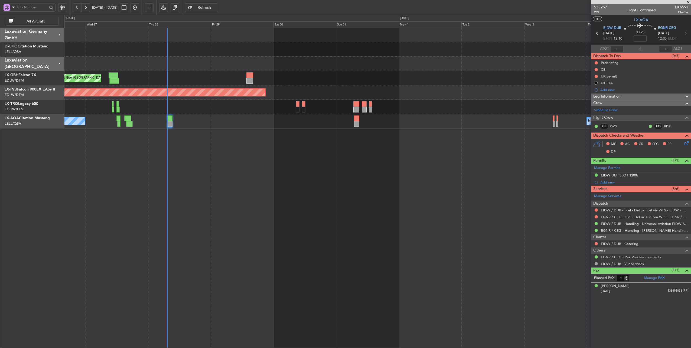
click at [428, 125] on div "No Crew Sabadell No Crew Barcelona ([GEOGRAPHIC_DATA])" at bounding box center [377, 121] width 626 height 14
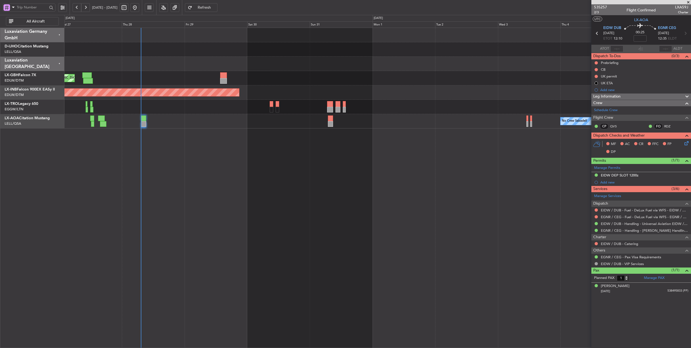
click at [483, 122] on div "No Crew Sabadell No Crew Barcelona ([GEOGRAPHIC_DATA])" at bounding box center [377, 121] width 626 height 14
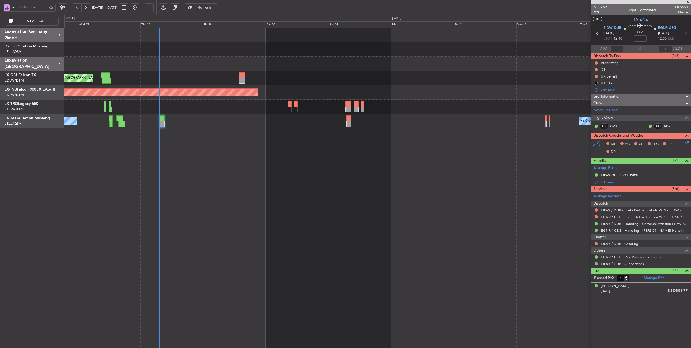
click at [286, 120] on div "No Crew Sabadell No Crew Barcelona ([GEOGRAPHIC_DATA])" at bounding box center [377, 121] width 626 height 14
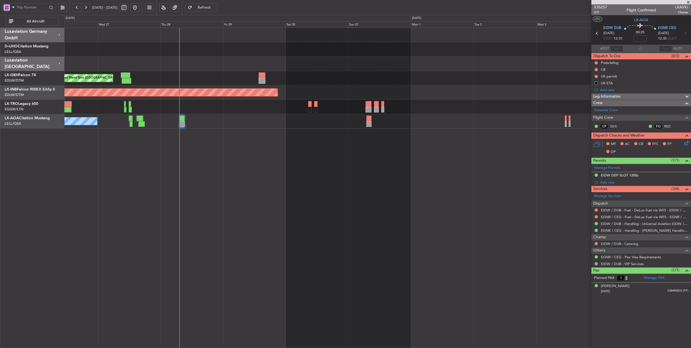
click at [433, 120] on div "No Crew Sabadell No Crew Barcelona ([GEOGRAPHIC_DATA])" at bounding box center [377, 121] width 626 height 14
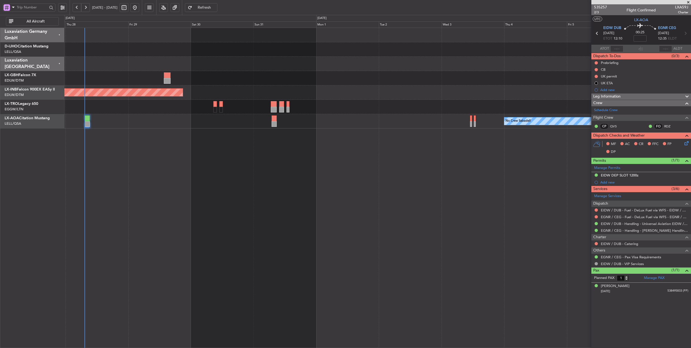
click at [304, 117] on div "No Crew Sabadell No Crew Barcelona ([GEOGRAPHIC_DATA])" at bounding box center [377, 121] width 626 height 14
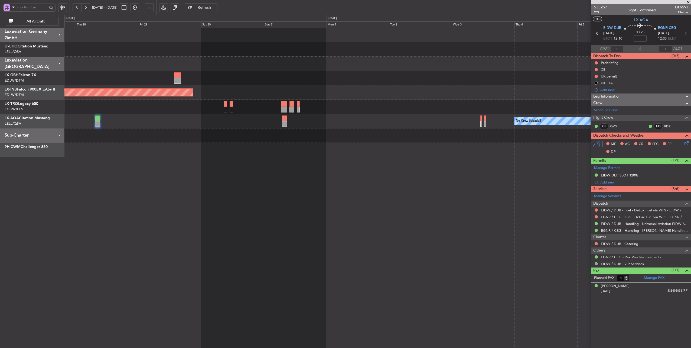
click at [421, 128] on div "Planned Maint Nice ([GEOGRAPHIC_DATA]) Unplanned Maint [GEOGRAPHIC_DATA] (Al Ma…" at bounding box center [377, 92] width 626 height 129
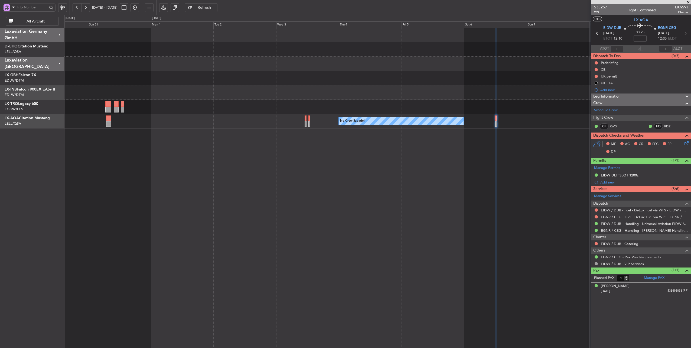
click at [243, 147] on div "Unplanned Maint [GEOGRAPHIC_DATA] (Al Maktoum Intl) Planned [GEOGRAPHIC_DATA] N…" at bounding box center [377, 188] width 627 height 320
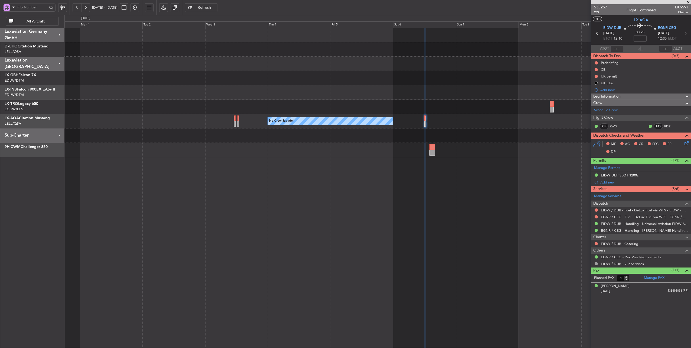
click at [335, 155] on div at bounding box center [377, 150] width 626 height 14
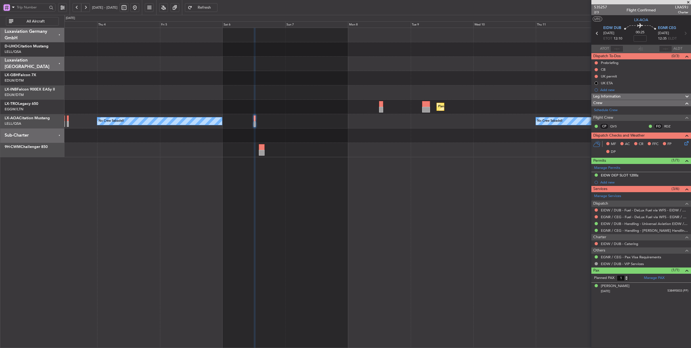
click at [182, 184] on div "Planned Maint Dusseldorf No Crew Sabadell No Crew Sabadell" at bounding box center [377, 188] width 627 height 320
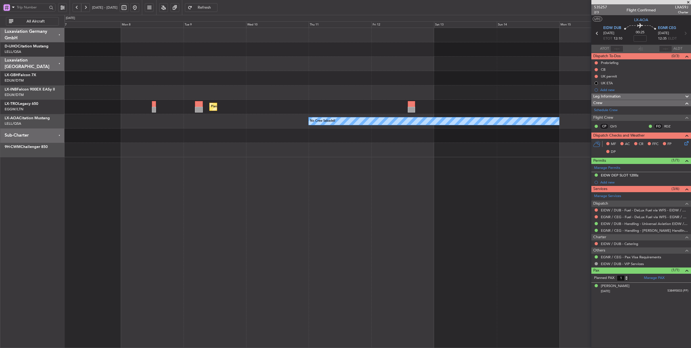
click at [606, 177] on fb-app "[DATE] - [DATE] Refresh Quick Links All Aircraft Planned Maint Nurnberg Planned…" at bounding box center [345, 177] width 691 height 341
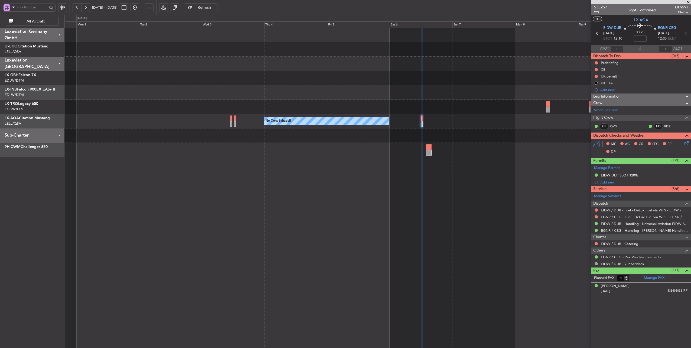
click at [547, 212] on div "Unplanned Maint [GEOGRAPHIC_DATA] (Al Maktoum Intl) Planned [GEOGRAPHIC_DATA] N…" at bounding box center [377, 188] width 627 height 320
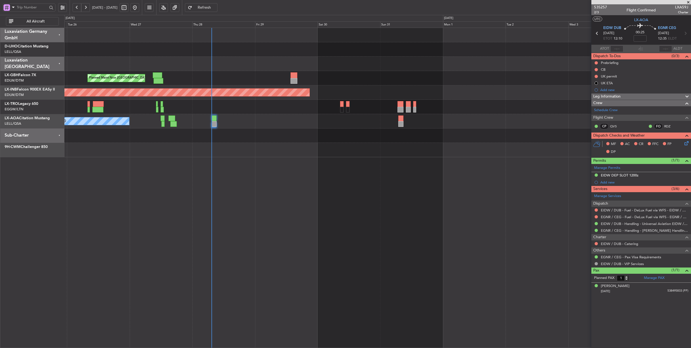
click at [436, 190] on div "Planned Maint Nice ([GEOGRAPHIC_DATA]) Unplanned Maint [GEOGRAPHIC_DATA] (Al Ma…" at bounding box center [377, 188] width 627 height 320
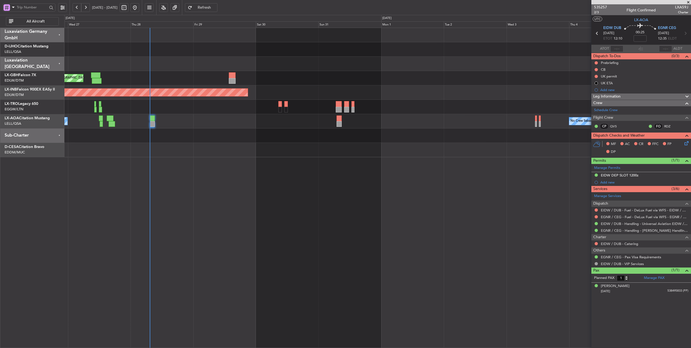
click at [292, 178] on div "Planned Maint Nice ([GEOGRAPHIC_DATA]) Unplanned Maint [GEOGRAPHIC_DATA] (Al Ma…" at bounding box center [377, 188] width 627 height 320
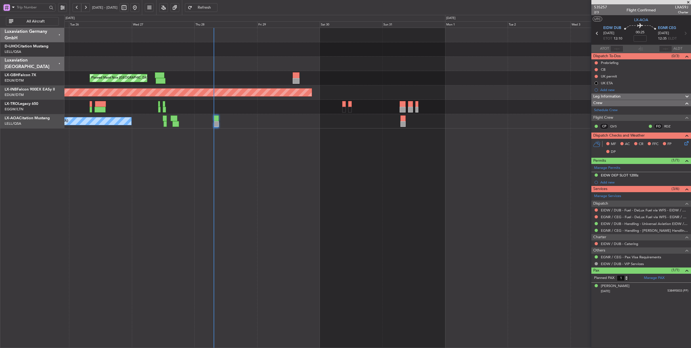
click at [331, 141] on div "Planned Maint Nice ([GEOGRAPHIC_DATA]) Unplanned Maint [GEOGRAPHIC_DATA] (Al Ma…" at bounding box center [377, 188] width 627 height 320
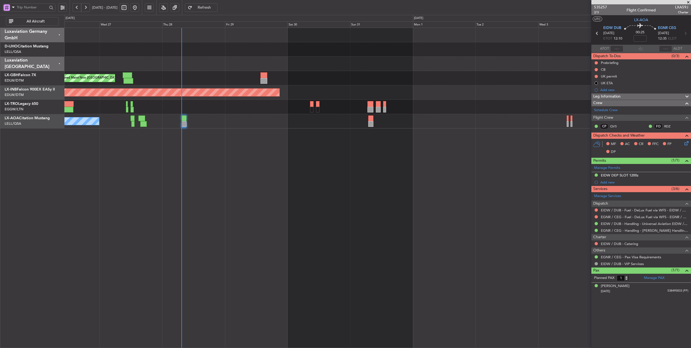
click at [280, 145] on div "Planned Maint Nice ([GEOGRAPHIC_DATA]) Unplanned Maint [GEOGRAPHIC_DATA] (Al Ma…" at bounding box center [377, 188] width 627 height 320
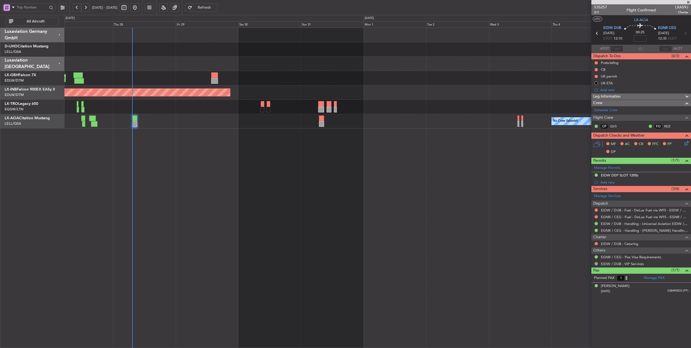
click at [393, 157] on div "Planned Maint Nice ([GEOGRAPHIC_DATA]) Unplanned Maint [GEOGRAPHIC_DATA] (Al Ma…" at bounding box center [377, 188] width 627 height 320
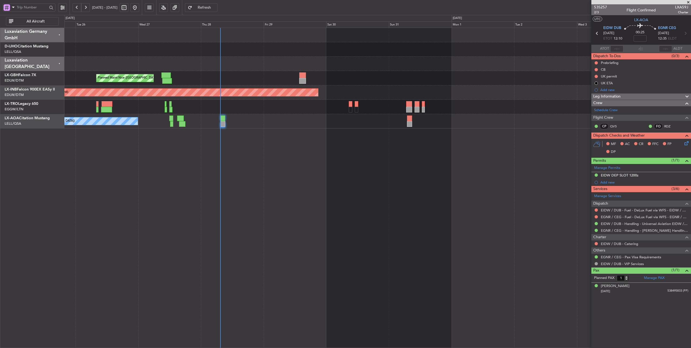
click at [316, 158] on div "Planned Maint Nice ([GEOGRAPHIC_DATA]) Unplanned Maint [GEOGRAPHIC_DATA] (Al Ma…" at bounding box center [377, 188] width 627 height 320
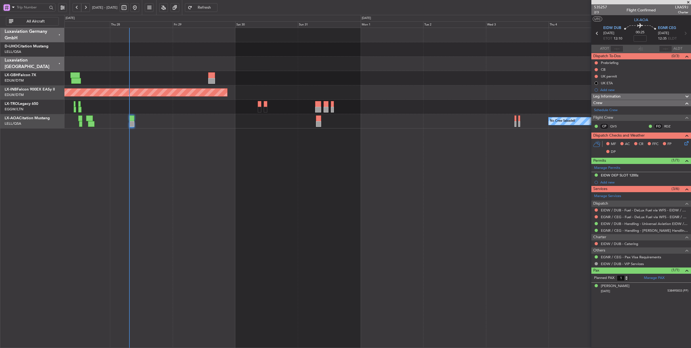
click at [346, 154] on div "Planned Maint Nice ([GEOGRAPHIC_DATA]) Unplanned Maint [GEOGRAPHIC_DATA] (Al Ma…" at bounding box center [377, 188] width 627 height 320
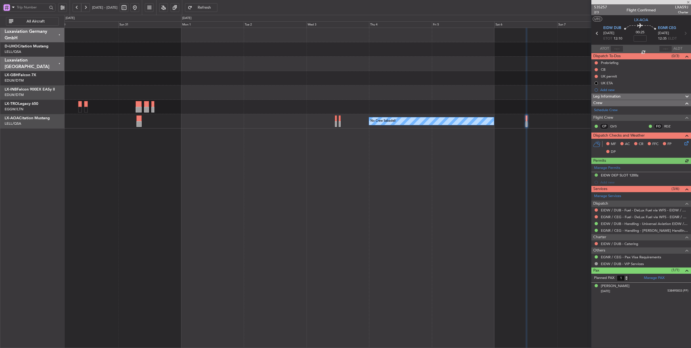
click at [215, 145] on div "Unplanned Maint [GEOGRAPHIC_DATA] (Al Maktoum Intl) Planned [GEOGRAPHIC_DATA] N…" at bounding box center [377, 188] width 627 height 320
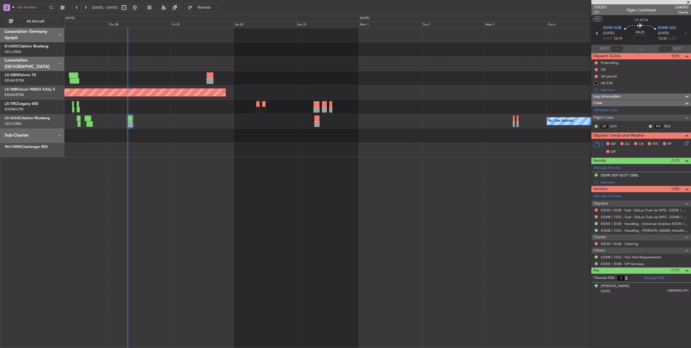
click at [382, 133] on div "Planned Maint Nice ([GEOGRAPHIC_DATA]) Unplanned Maint [GEOGRAPHIC_DATA] (Al Ma…" at bounding box center [377, 92] width 626 height 129
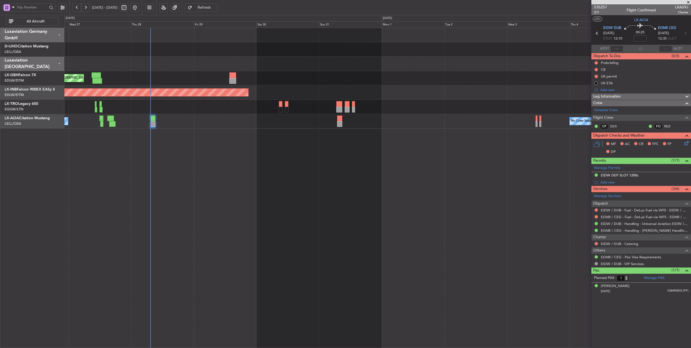
click at [181, 107] on div at bounding box center [377, 107] width 626 height 14
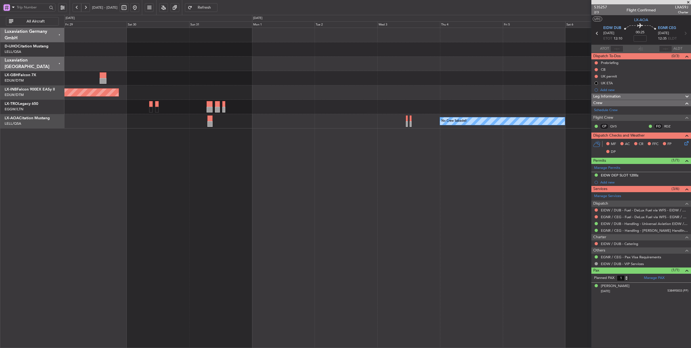
click at [221, 128] on div "Planned Maint Nice ([GEOGRAPHIC_DATA]) Unplanned Maint [GEOGRAPHIC_DATA] (Al Ma…" at bounding box center [377, 188] width 627 height 320
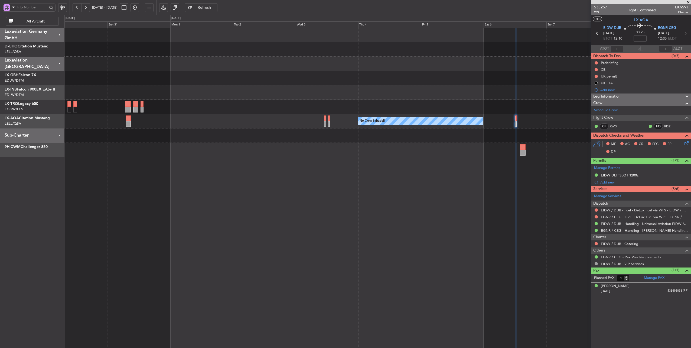
click at [255, 104] on div "Planned Maint Dusseldorf" at bounding box center [377, 107] width 626 height 14
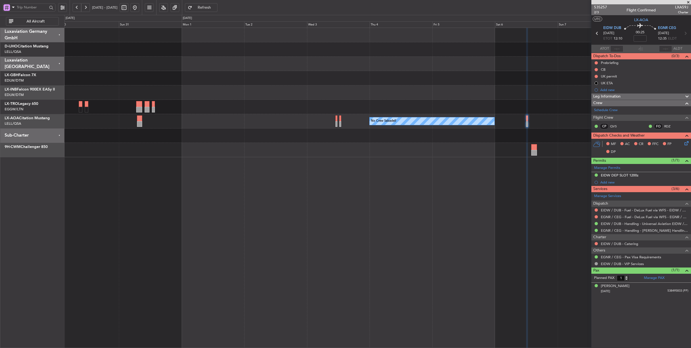
click at [139, 9] on button at bounding box center [134, 7] width 9 height 9
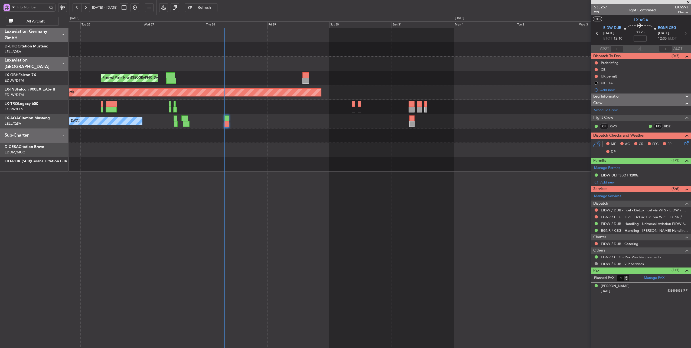
click at [369, 78] on div "Planned Maint Nice ([GEOGRAPHIC_DATA])" at bounding box center [380, 78] width 622 height 14
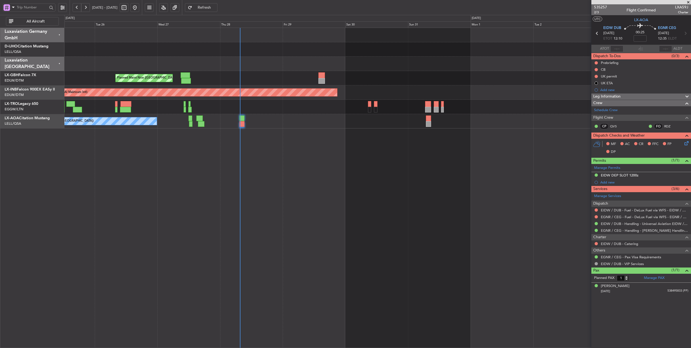
click at [311, 105] on div at bounding box center [377, 107] width 626 height 14
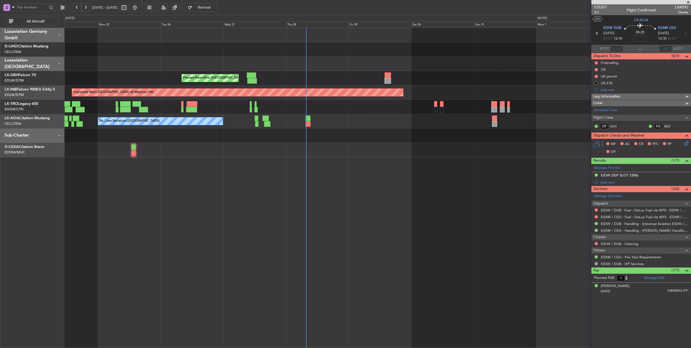
click at [349, 129] on div "Planned Maint Nice ([GEOGRAPHIC_DATA]) Unplanned Maint [GEOGRAPHIC_DATA] (Al Ma…" at bounding box center [377, 92] width 626 height 129
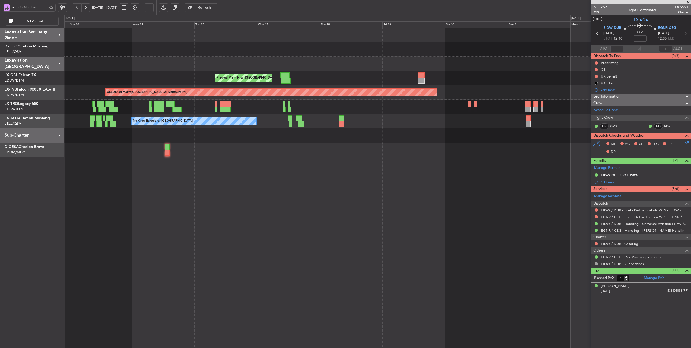
click at [323, 62] on div at bounding box center [377, 64] width 626 height 14
